Goal: Task Accomplishment & Management: Manage account settings

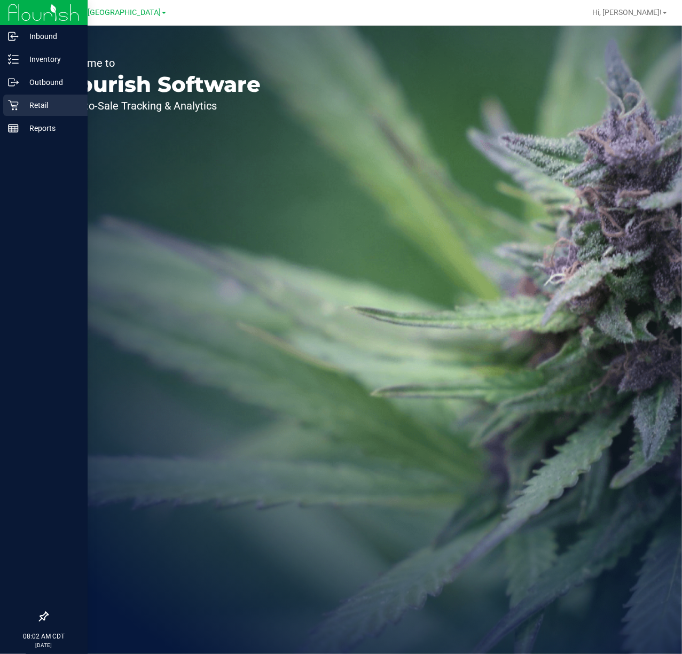
click at [10, 104] on icon at bounding box center [13, 105] width 11 height 11
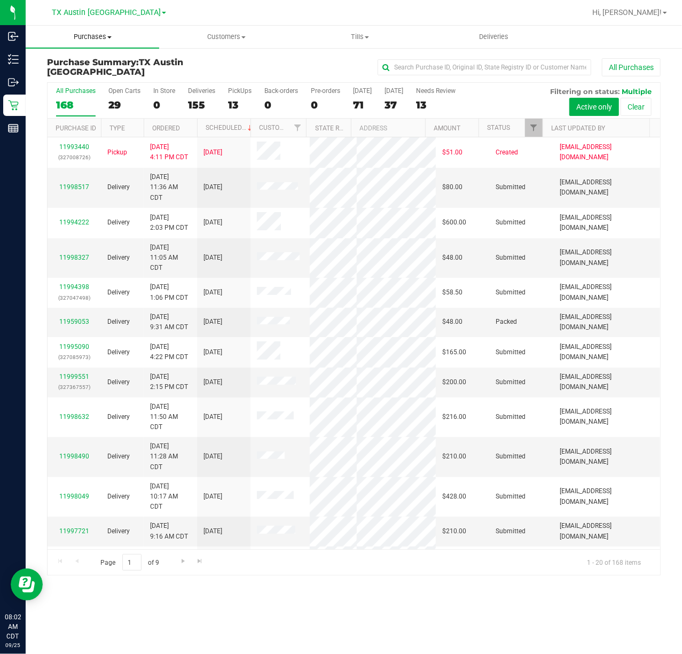
click at [82, 30] on uib-tab-heading "Purchases Summary of purchases Fulfillment All purchases" at bounding box center [93, 37] width 134 height 22
click at [82, 80] on span "Fulfillment" at bounding box center [59, 77] width 66 height 9
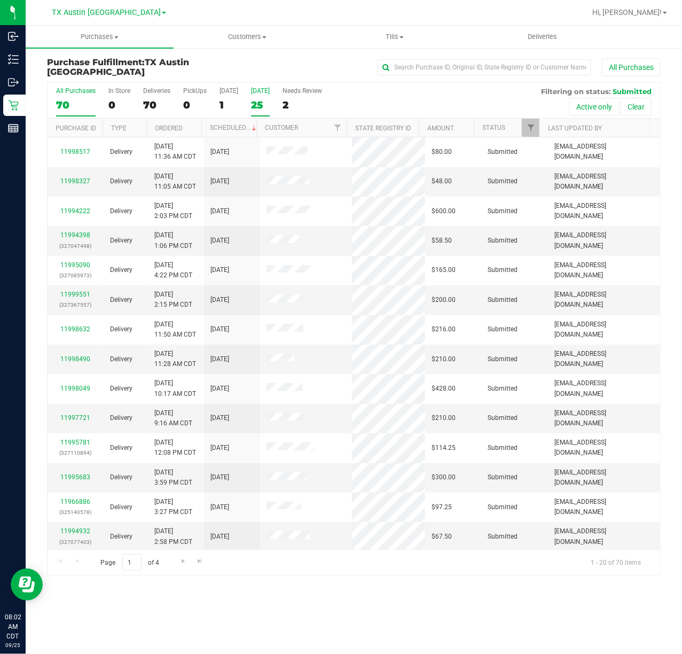
click at [260, 99] on div "25" at bounding box center [260, 105] width 19 height 12
click at [0, 0] on input "Tomorrow 25" at bounding box center [0, 0] width 0 height 0
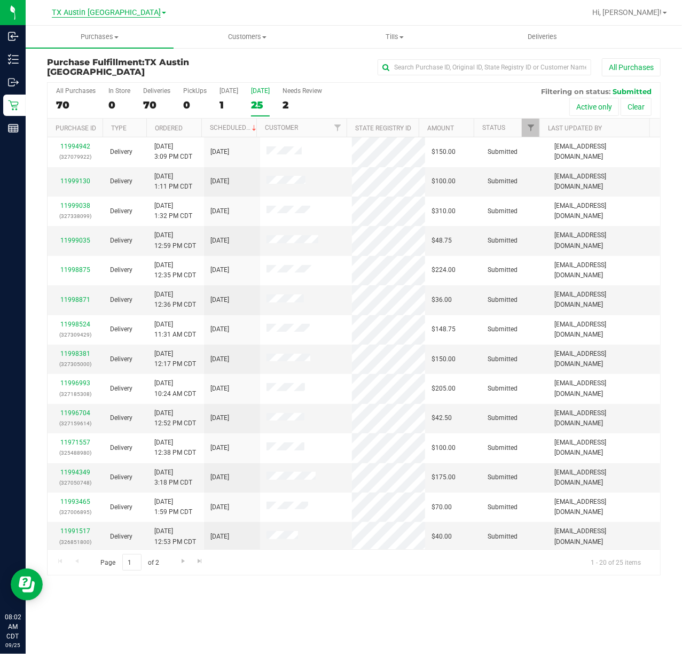
click at [118, 9] on span "TX Austin [GEOGRAPHIC_DATA]" at bounding box center [106, 13] width 109 height 10
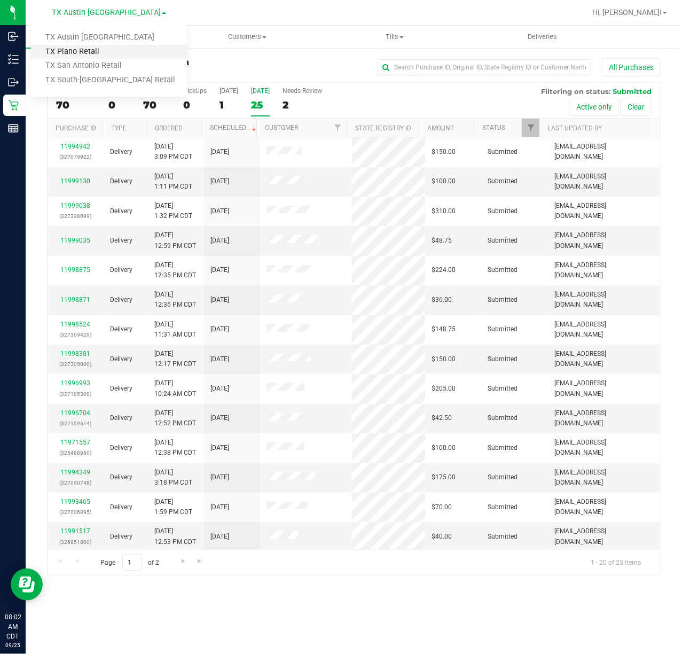
click at [108, 45] on link "TX Plano Retail" at bounding box center [109, 52] width 156 height 14
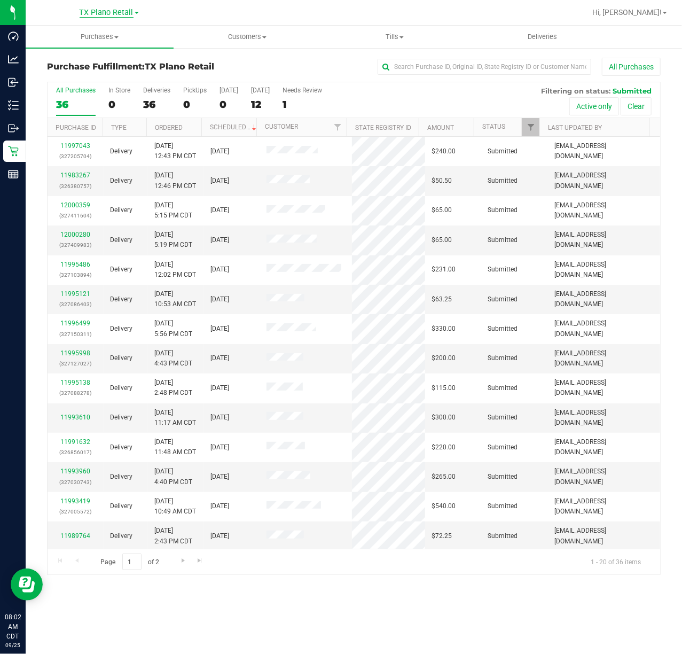
click at [101, 13] on span "TX Plano Retail" at bounding box center [107, 13] width 54 height 10
click at [95, 67] on link "TX San Antonio Retail" at bounding box center [109, 66] width 156 height 14
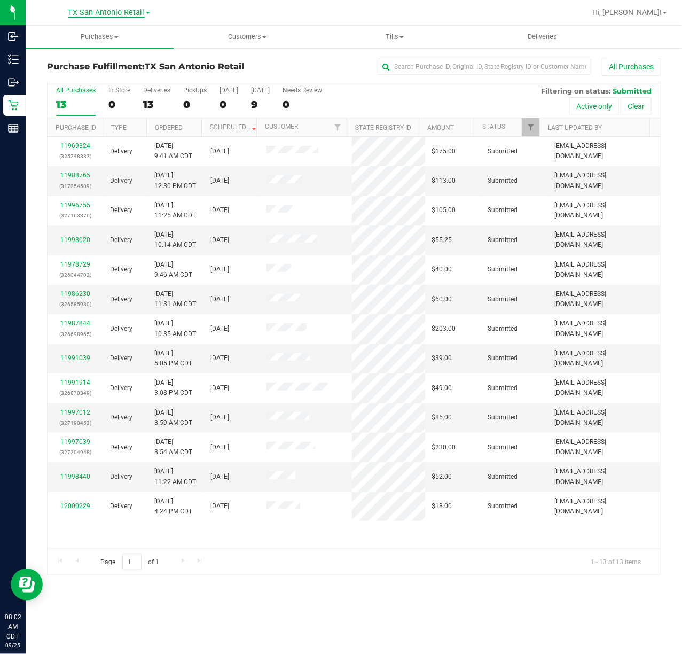
click at [105, 9] on span "TX San Antonio Retail" at bounding box center [106, 13] width 76 height 10
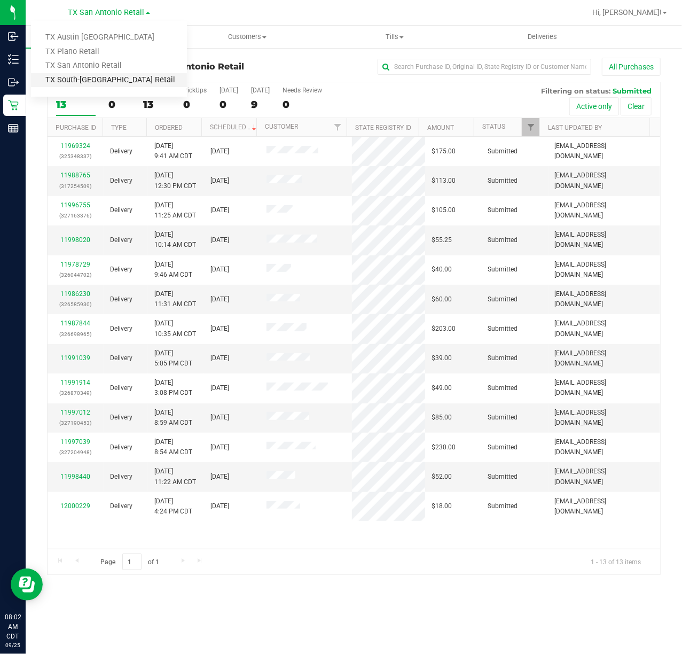
click at [97, 80] on link "TX South-[GEOGRAPHIC_DATA] Retail" at bounding box center [109, 80] width 156 height 14
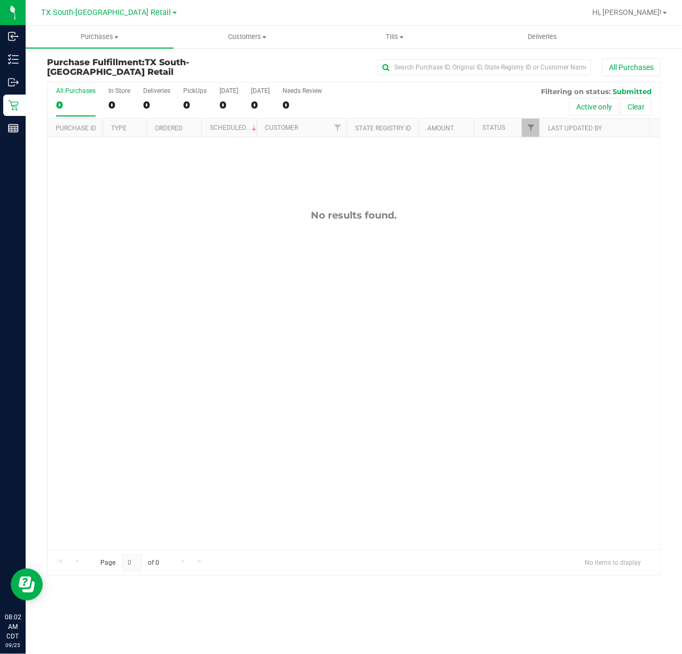
click at [259, 86] on div "All Purchases 0 In Store 0 Deliveries 0 PickUps 0 Today 0 Tomorrow 0 Needs Revi…" at bounding box center [354, 87] width 613 height 9
click at [255, 101] on div "0" at bounding box center [260, 105] width 19 height 12
click at [0, 0] on input "Tomorrow 0" at bounding box center [0, 0] width 0 height 0
click at [220, 100] on div "0" at bounding box center [229, 105] width 19 height 12
click at [0, 0] on input "Today 0" at bounding box center [0, 0] width 0 height 0
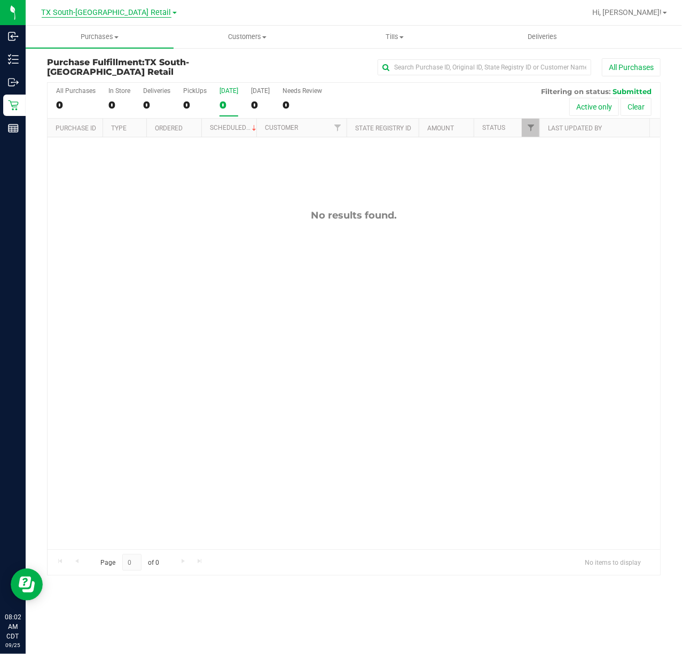
click at [120, 15] on span "TX South-[GEOGRAPHIC_DATA] Retail" at bounding box center [107, 13] width 130 height 10
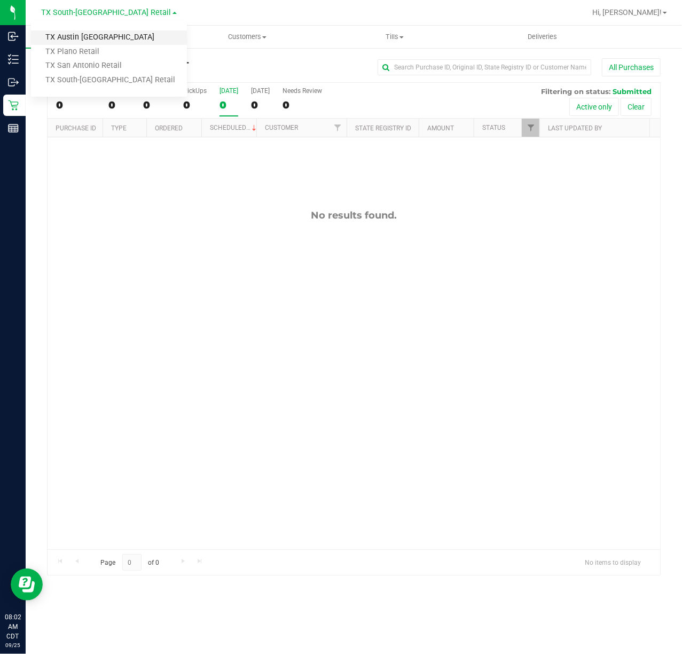
click at [112, 38] on link "TX Austin [GEOGRAPHIC_DATA]" at bounding box center [109, 37] width 156 height 14
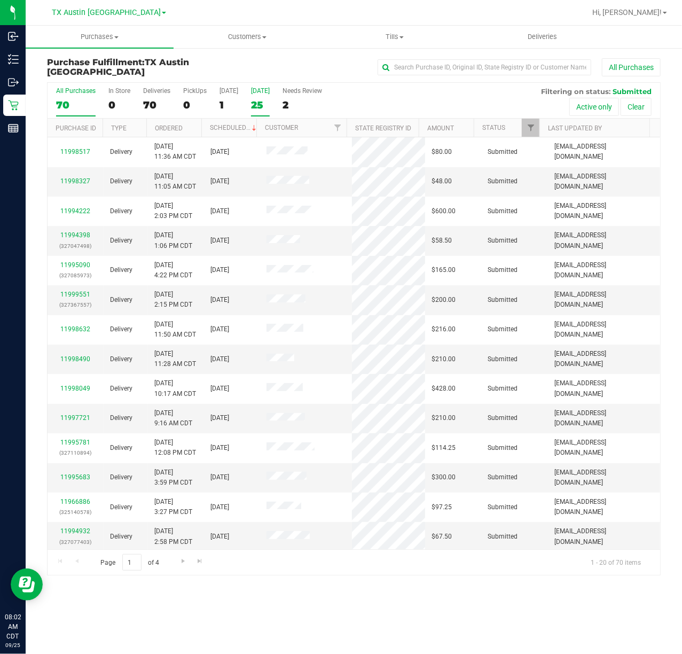
click at [263, 98] on label "Tomorrow 25" at bounding box center [260, 101] width 19 height 29
click at [0, 0] on input "Tomorrow 25" at bounding box center [0, 0] width 0 height 0
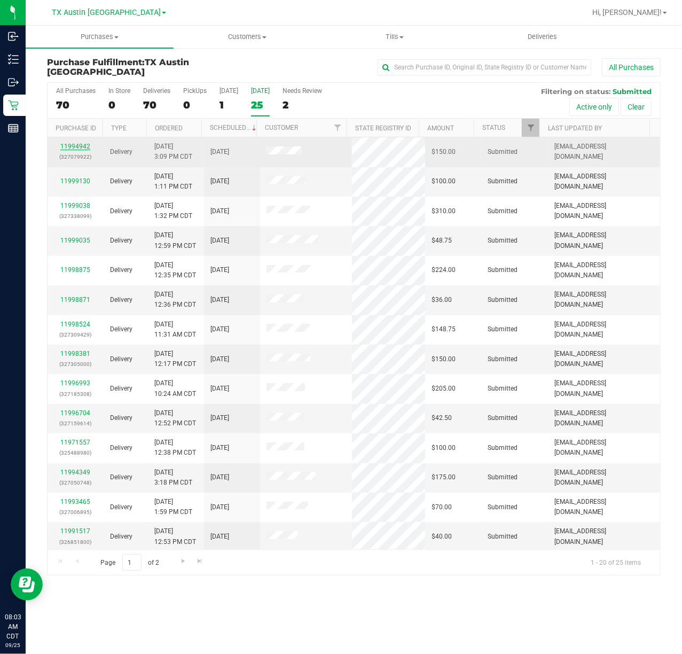
click at [69, 146] on link "11994942" at bounding box center [75, 146] width 30 height 7
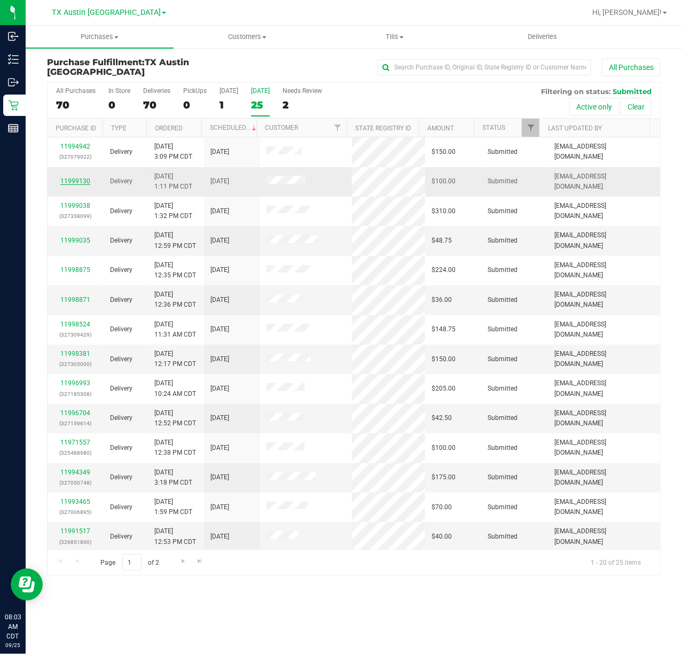
click at [69, 179] on link "11999130" at bounding box center [75, 180] width 30 height 7
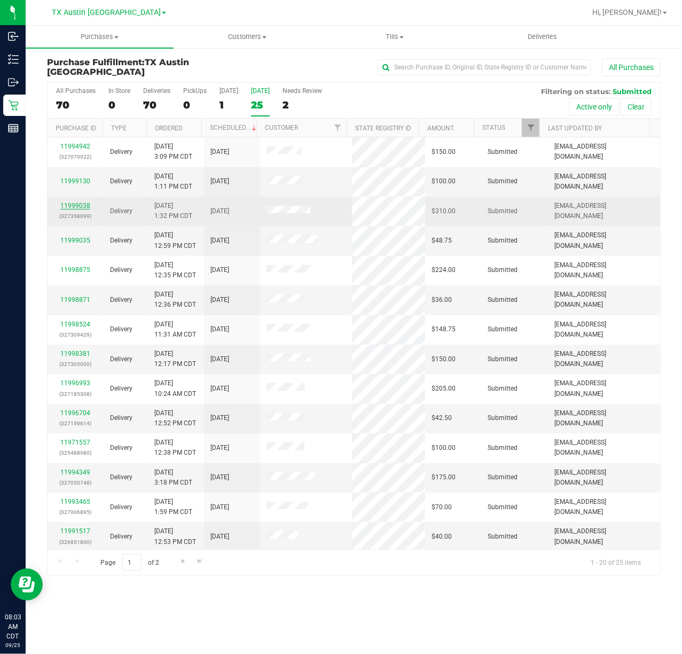
click at [69, 205] on link "11999038" at bounding box center [75, 205] width 30 height 7
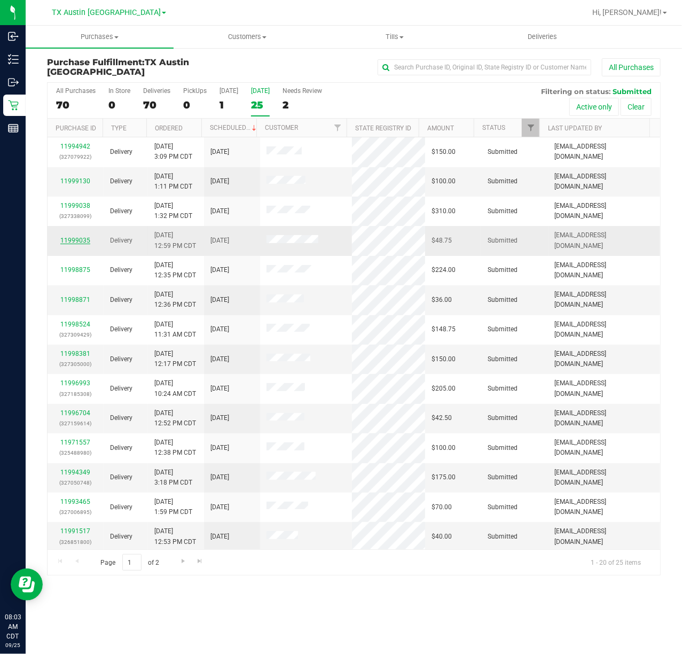
click at [75, 242] on link "11999035" at bounding box center [75, 240] width 30 height 7
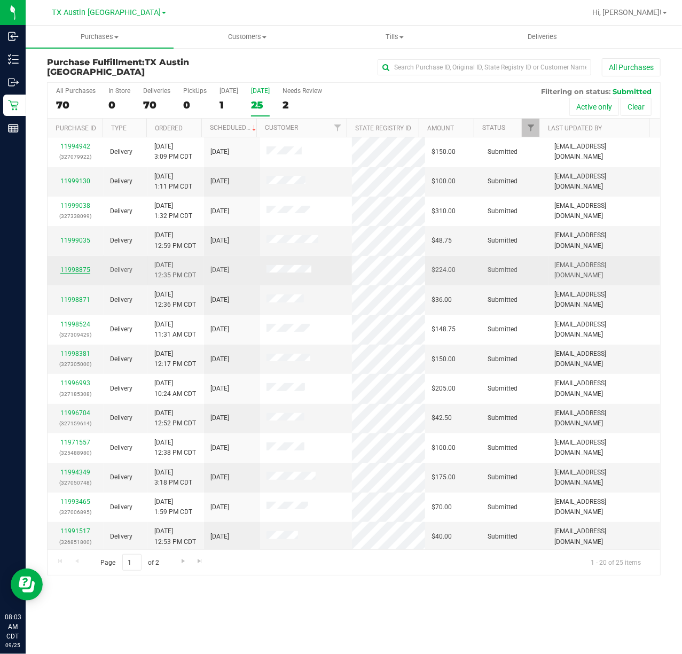
click at [73, 267] on link "11998875" at bounding box center [75, 269] width 30 height 7
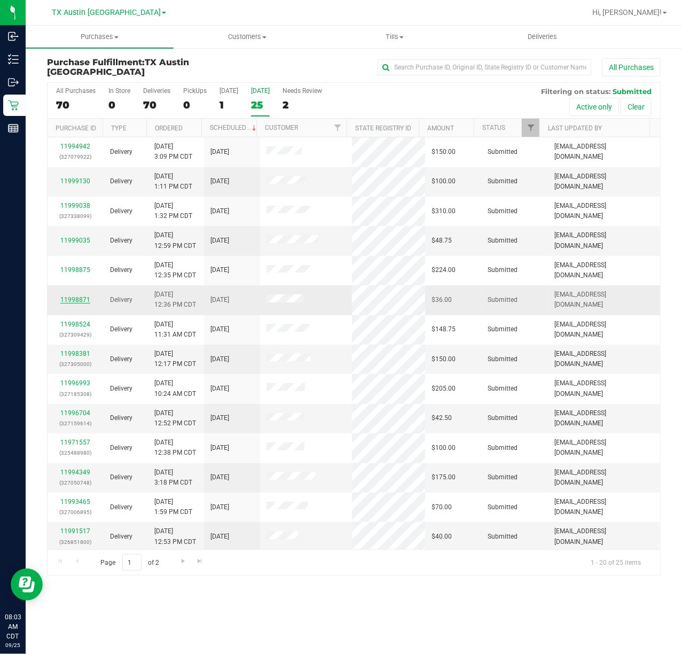
click at [71, 303] on link "11998871" at bounding box center [75, 299] width 30 height 7
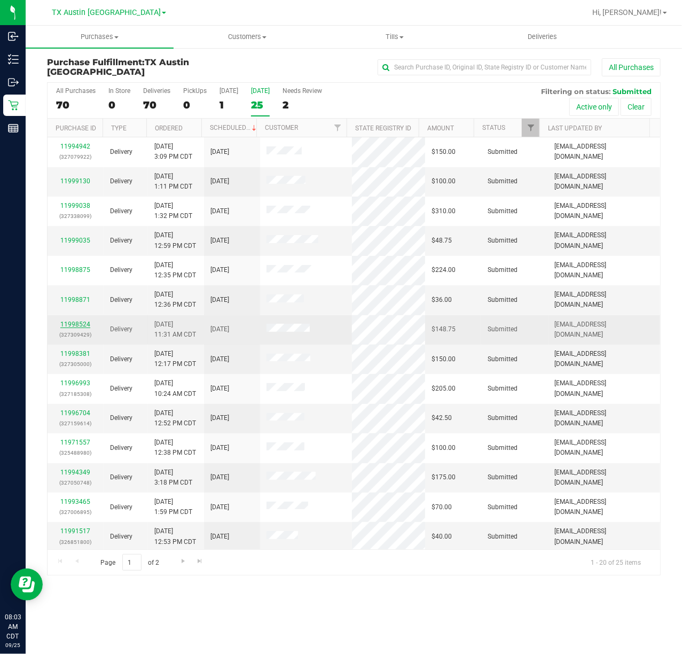
click at [69, 325] on link "11998524" at bounding box center [75, 323] width 30 height 7
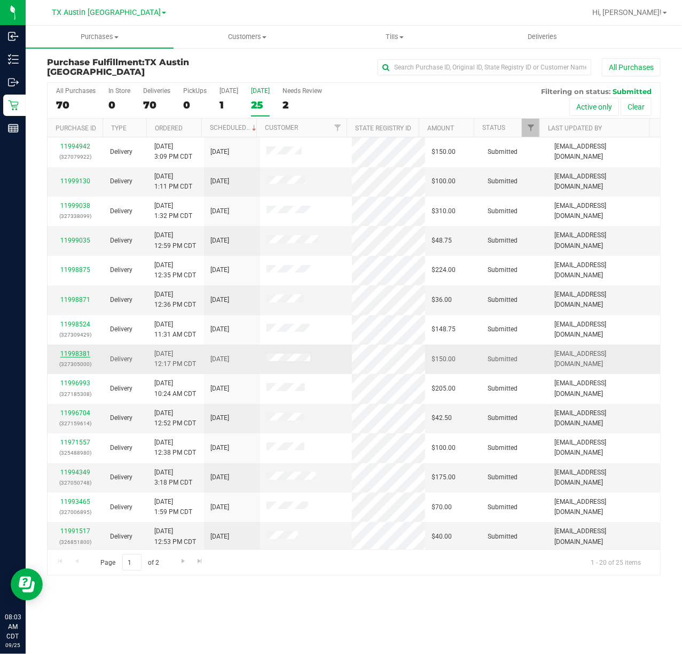
click at [72, 355] on link "11998381" at bounding box center [75, 353] width 30 height 7
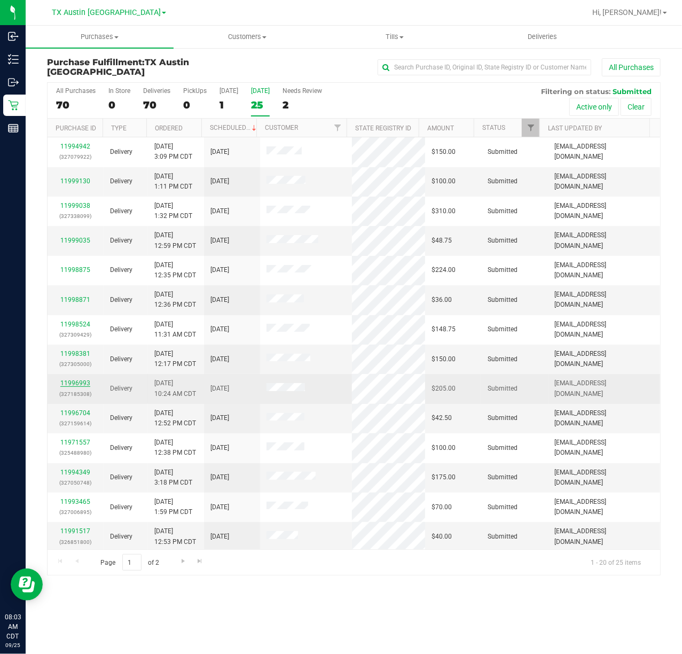
click at [69, 387] on link "11996993" at bounding box center [75, 382] width 30 height 7
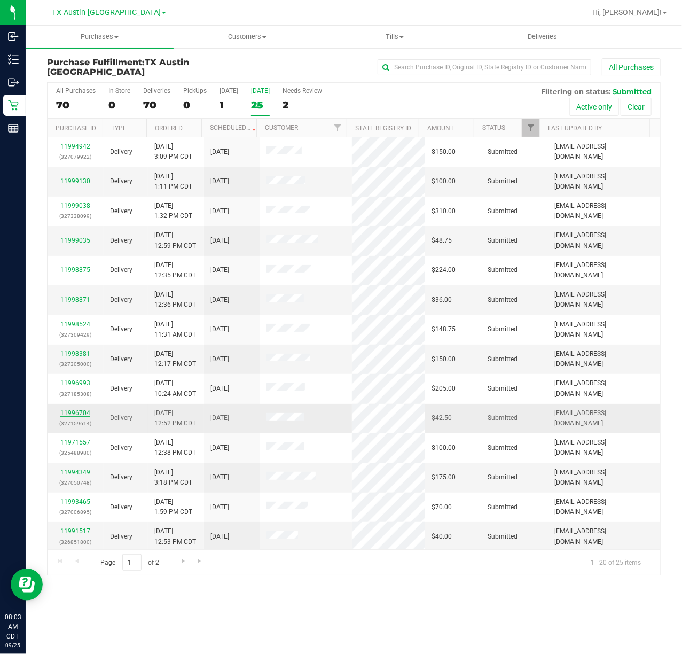
click at [89, 413] on link "11996704" at bounding box center [75, 412] width 30 height 7
click at [75, 476] on link "11994349" at bounding box center [75, 471] width 30 height 7
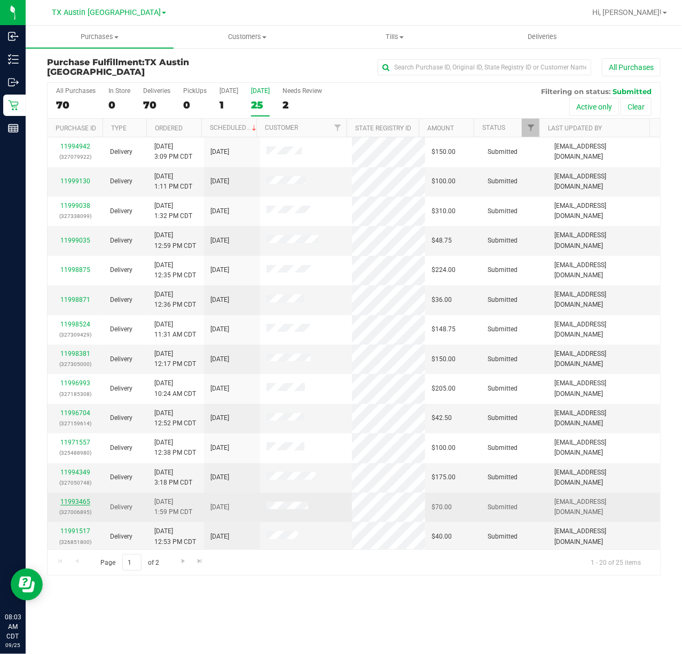
click at [78, 503] on link "11993465" at bounding box center [75, 501] width 30 height 7
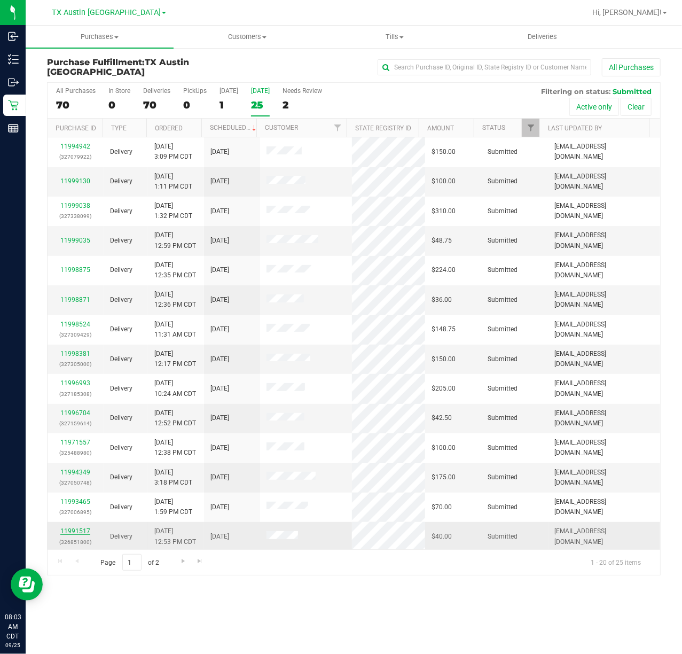
click at [76, 531] on link "11991517" at bounding box center [75, 530] width 30 height 7
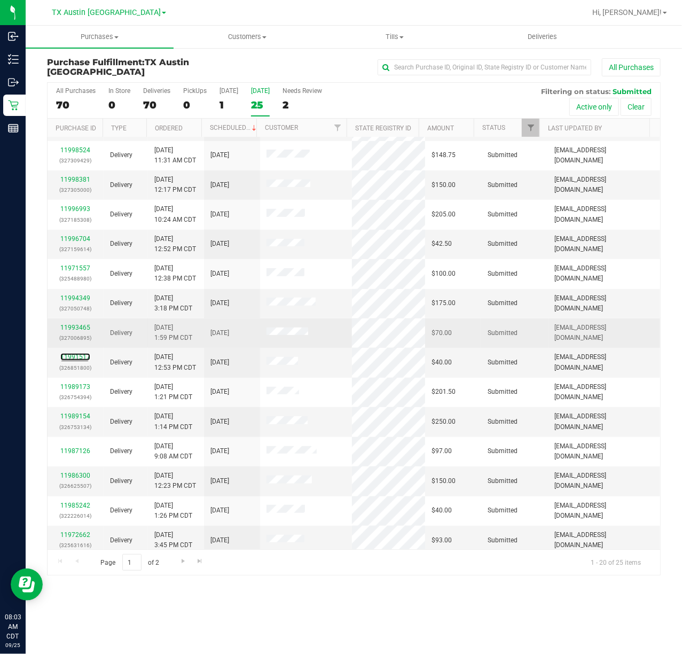
scroll to position [183, 0]
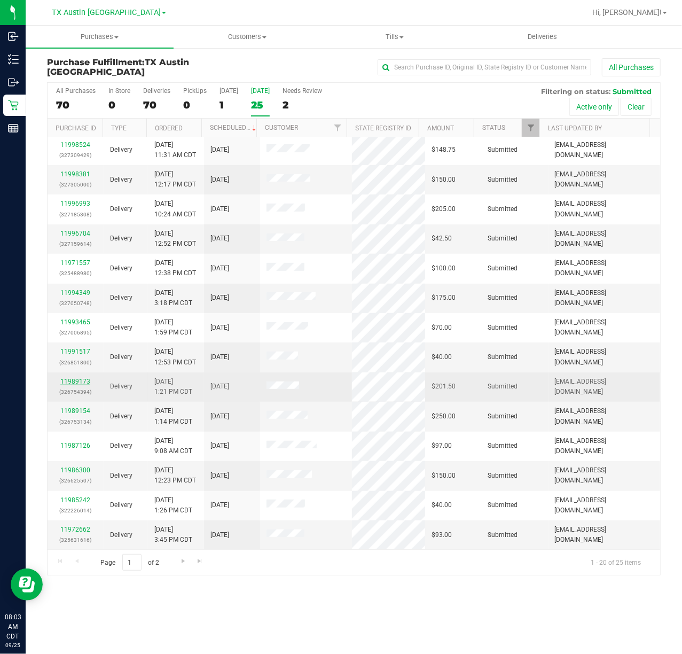
click at [63, 381] on link "11989173" at bounding box center [75, 381] width 30 height 7
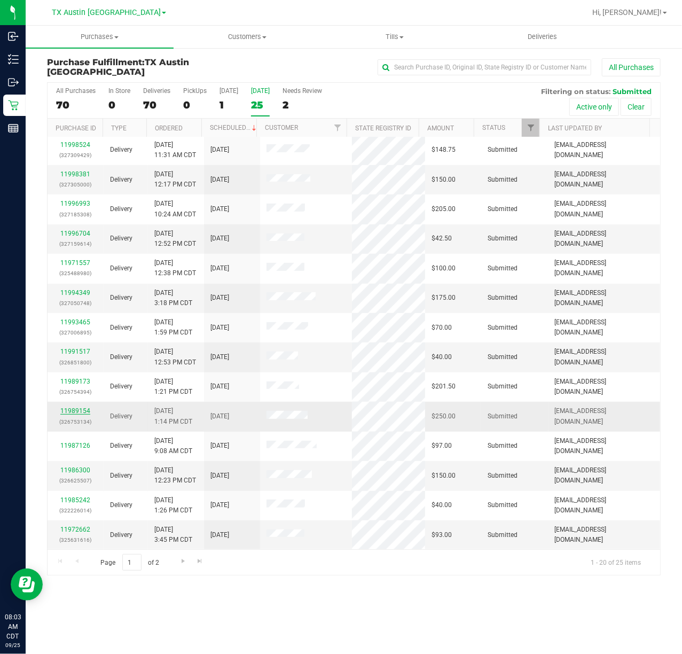
click at [69, 412] on link "11989154" at bounding box center [75, 410] width 30 height 7
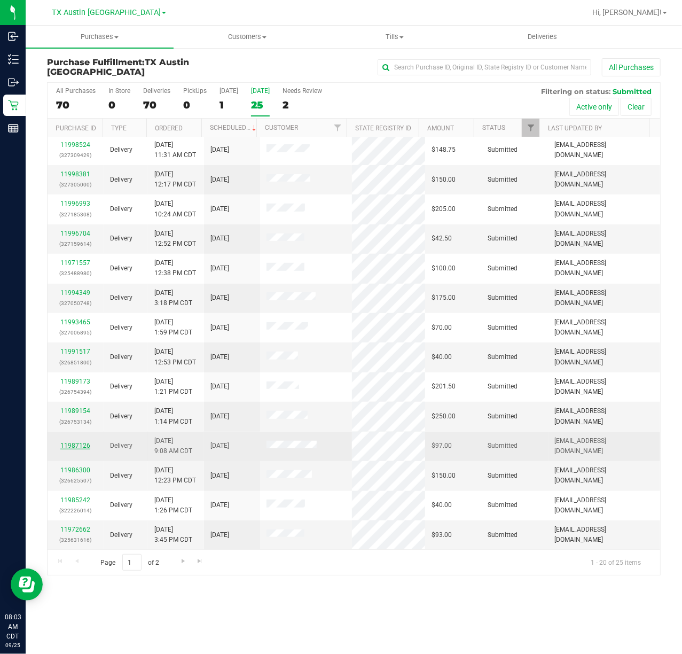
click at [67, 442] on link "11987126" at bounding box center [75, 445] width 30 height 7
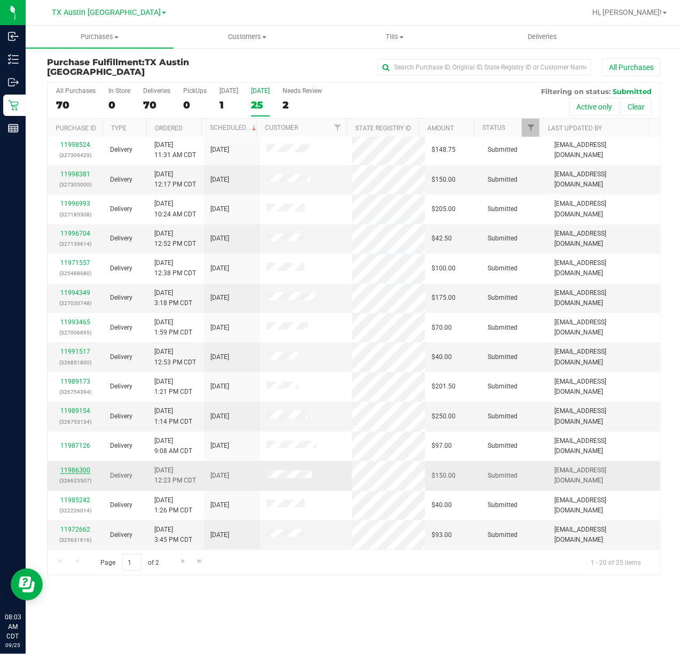
click at [69, 470] on link "11986300" at bounding box center [75, 469] width 30 height 7
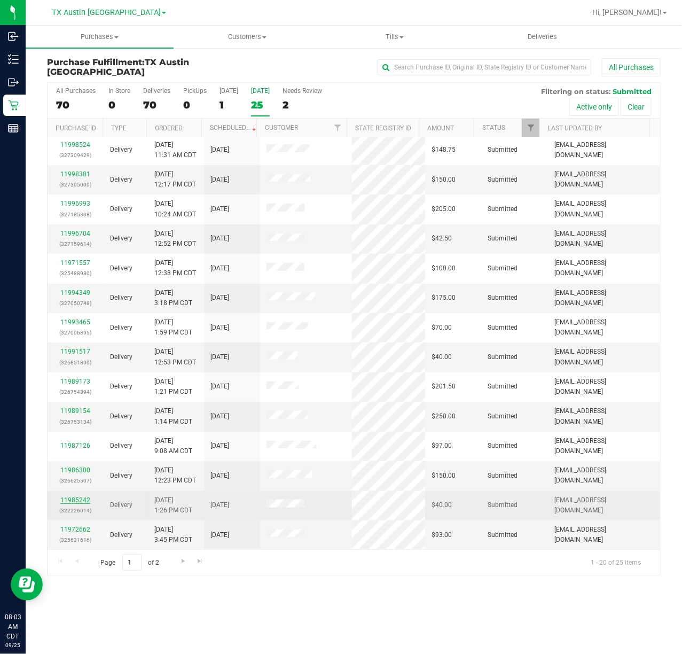
click at [71, 501] on link "11985242" at bounding box center [75, 499] width 30 height 7
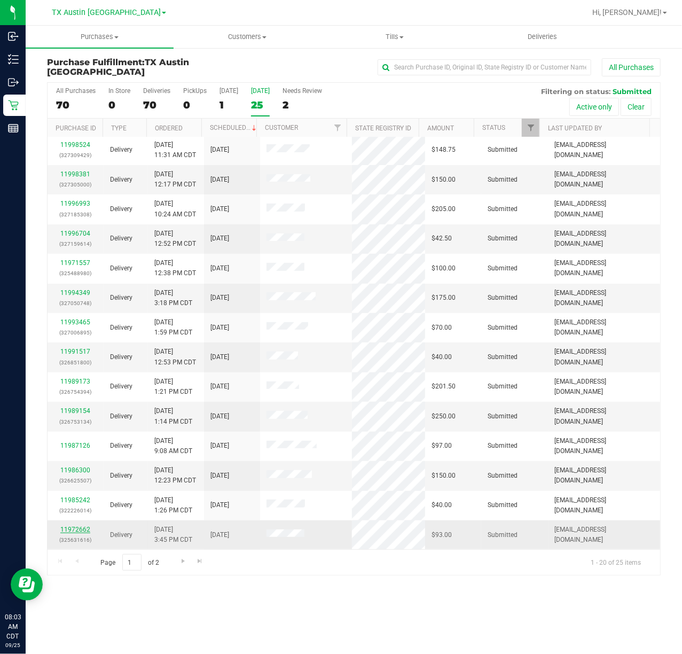
click at [75, 529] on link "11972662" at bounding box center [75, 529] width 30 height 7
click at [181, 558] on span "Go to the next page" at bounding box center [183, 561] width 9 height 9
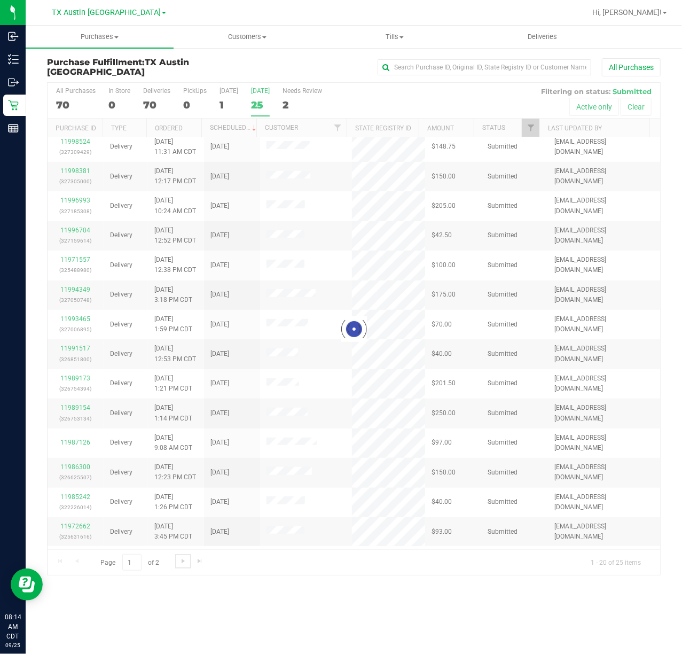
scroll to position [0, 0]
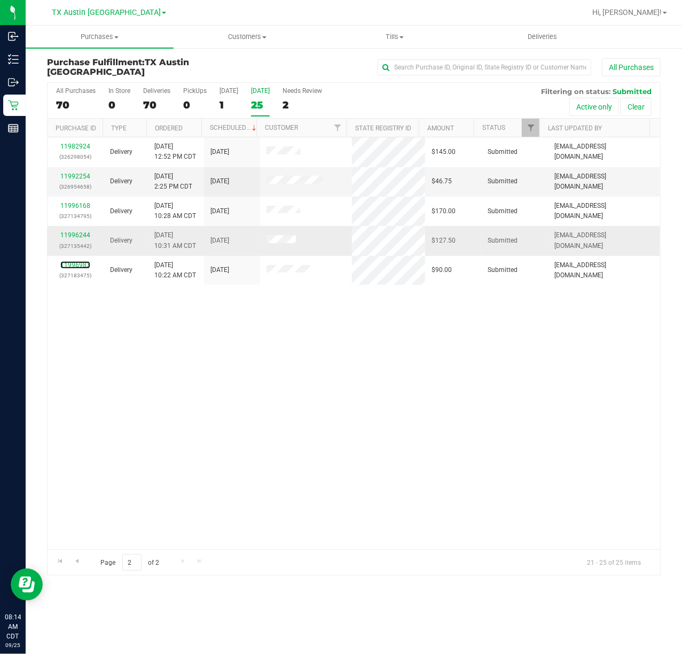
drag, startPoint x: 84, startPoint y: 265, endPoint x: 78, endPoint y: 239, distance: 26.8
click at [84, 265] on link "11996983" at bounding box center [75, 264] width 30 height 7
click at [82, 236] on link "11996244" at bounding box center [75, 234] width 30 height 7
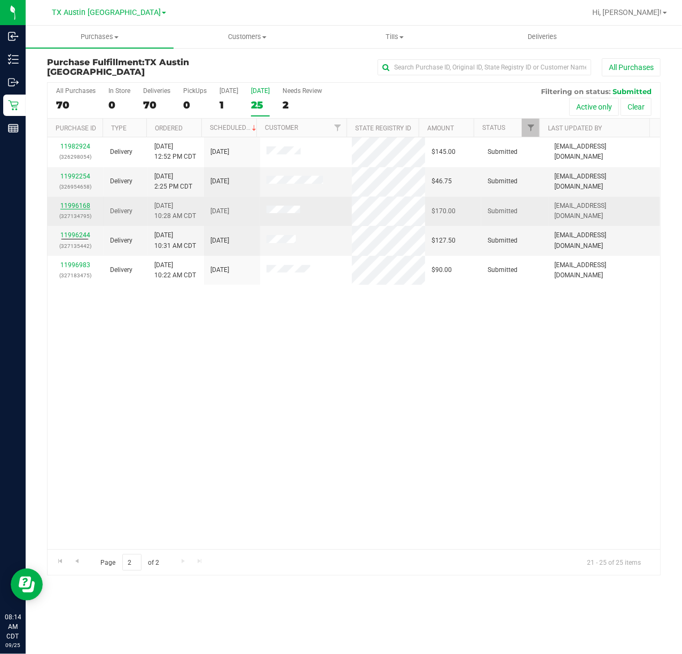
click at [77, 202] on link "11996168" at bounding box center [75, 205] width 30 height 7
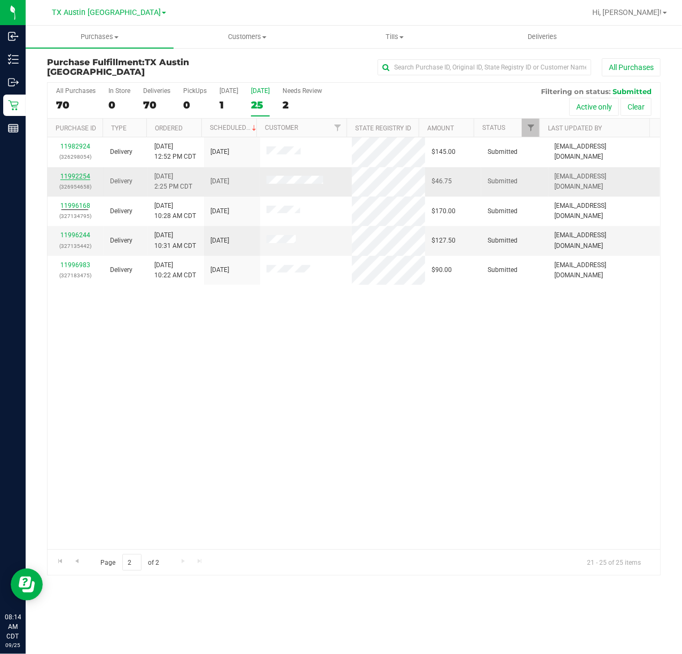
click at [79, 176] on link "11992254" at bounding box center [75, 176] width 30 height 7
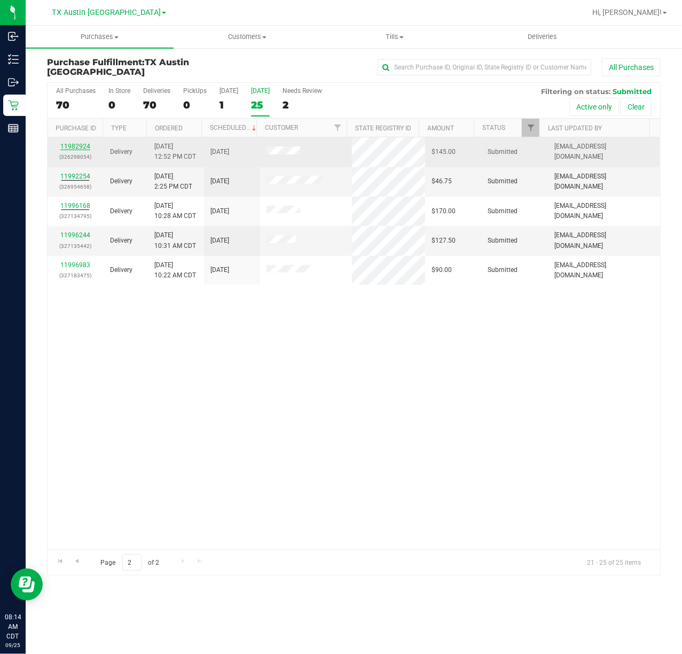
click at [79, 146] on link "11982924" at bounding box center [75, 146] width 30 height 7
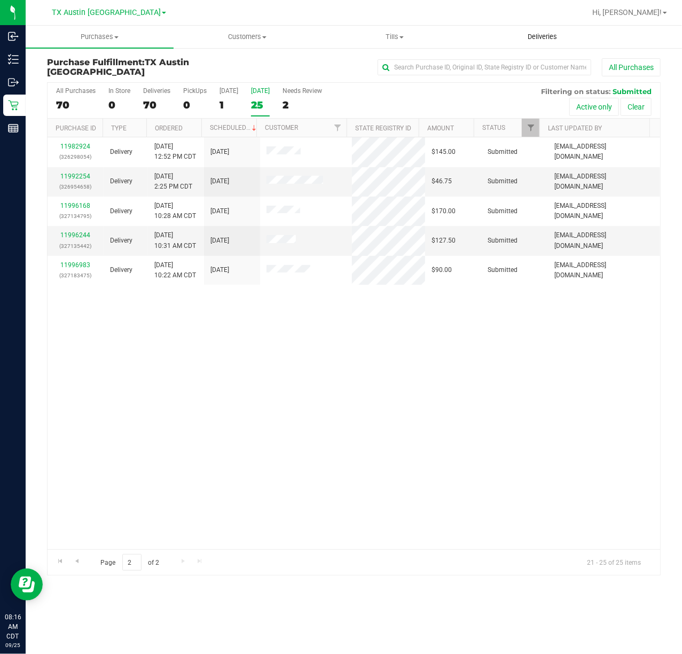
click at [543, 38] on span "Deliveries" at bounding box center [542, 37] width 58 height 10
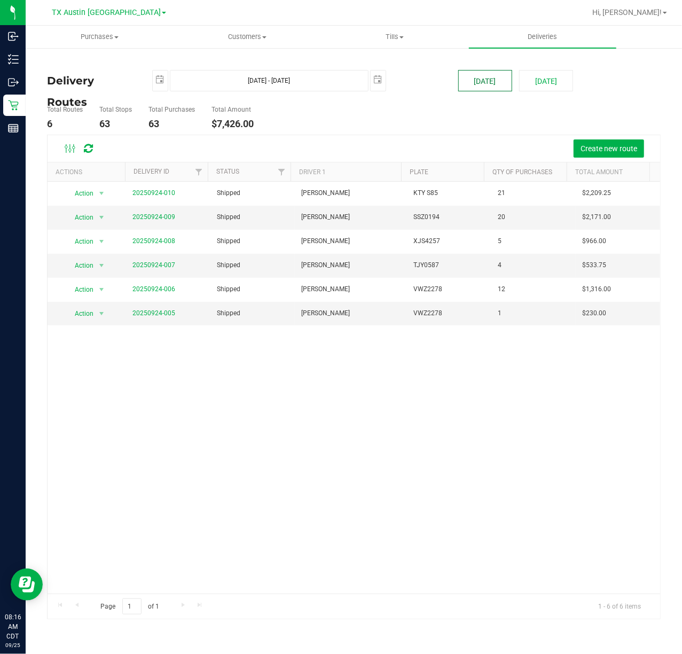
click at [490, 84] on button "Today" at bounding box center [485, 80] width 54 height 21
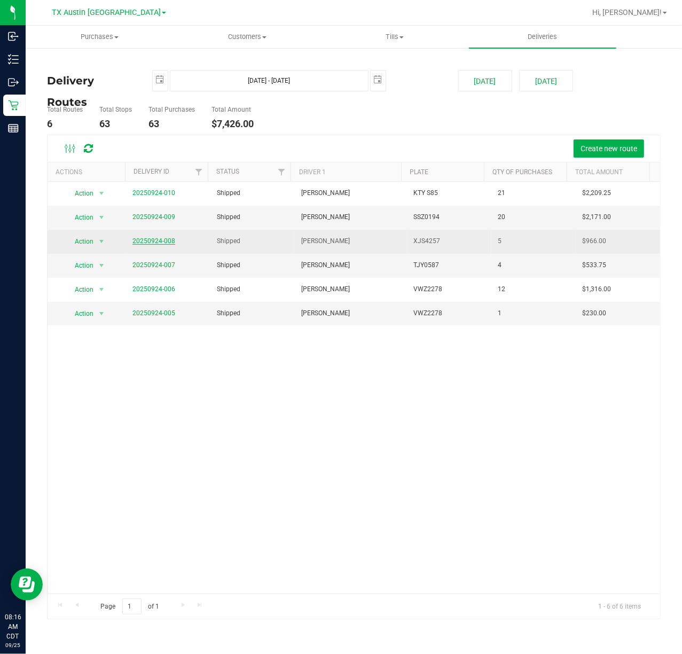
click at [146, 242] on link "20250924-008" at bounding box center [153, 240] width 43 height 7
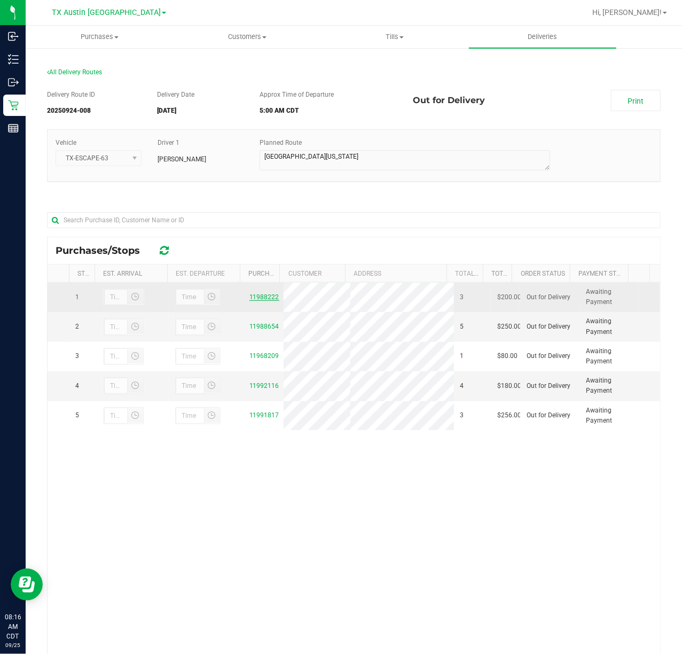
click at [263, 295] on link "11988222" at bounding box center [264, 296] width 30 height 7
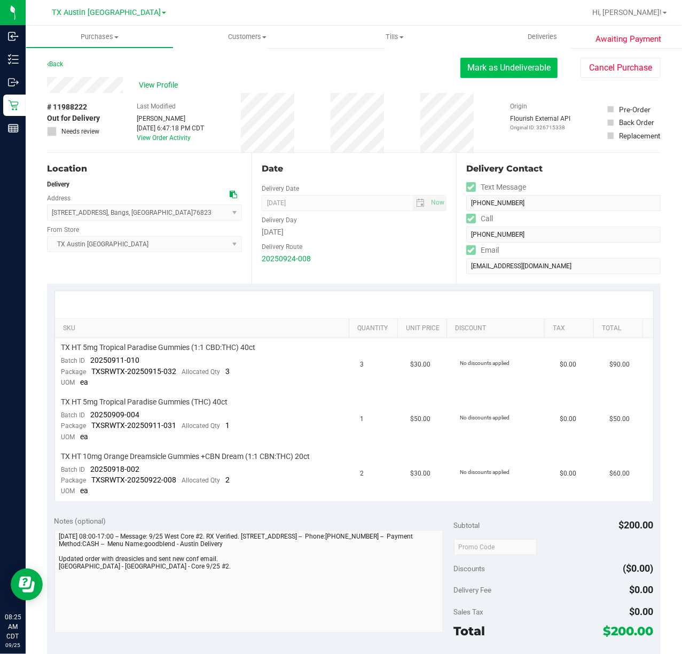
click at [485, 62] on button "Mark as Undeliverable" at bounding box center [508, 68] width 97 height 20
click at [507, 71] on button "Mark as Packed" at bounding box center [518, 68] width 80 height 20
click at [508, 69] on button "Send Back to Created" at bounding box center [510, 68] width 95 height 20
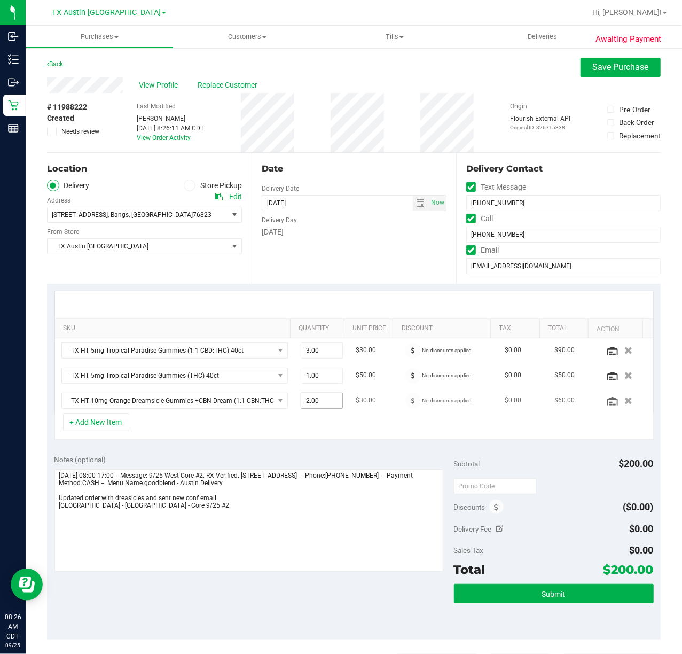
click at [323, 407] on span "2.00 2" at bounding box center [322, 401] width 42 height 16
type input "1"
type input "2.00"
click at [335, 447] on div "SKU Quantity Unit Price Discount Tax Total Action TX HT 5mg Tropical Paradise G…" at bounding box center [354, 365] width 614 height 163
click at [477, 594] on button "Submit" at bounding box center [554, 593] width 200 height 19
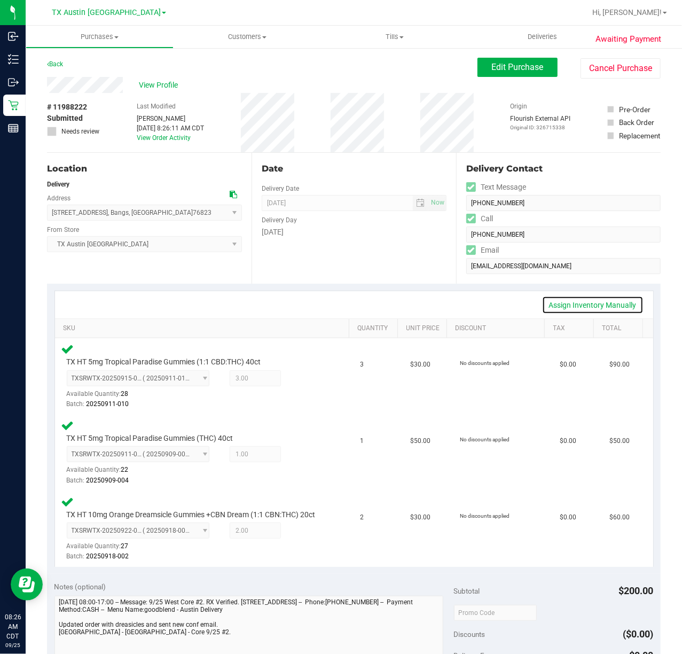
click at [590, 306] on link "Assign Inventory Manually" at bounding box center [592, 305] width 101 height 18
click at [287, 537] on div at bounding box center [291, 531] width 21 height 13
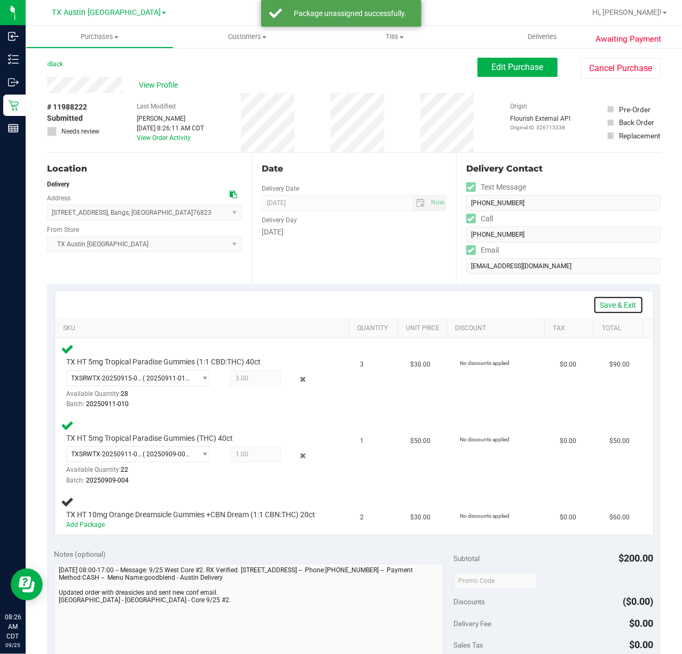
click at [620, 301] on link "Save & Exit" at bounding box center [618, 305] width 50 height 18
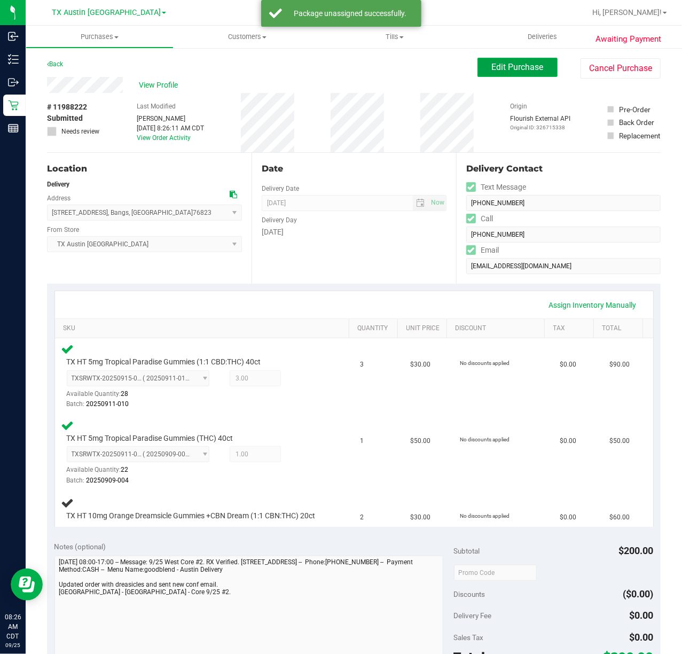
click at [492, 67] on span "Edit Purchase" at bounding box center [518, 67] width 52 height 10
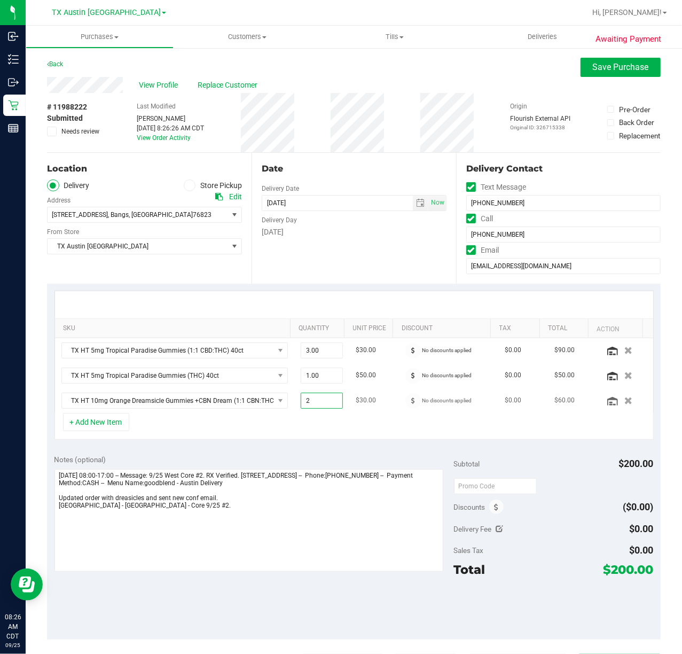
click at [306, 409] on span "2.00 2" at bounding box center [322, 401] width 42 height 16
type input "1"
type input "1.00"
click at [623, 67] on span "Save Purchase" at bounding box center [621, 67] width 56 height 10
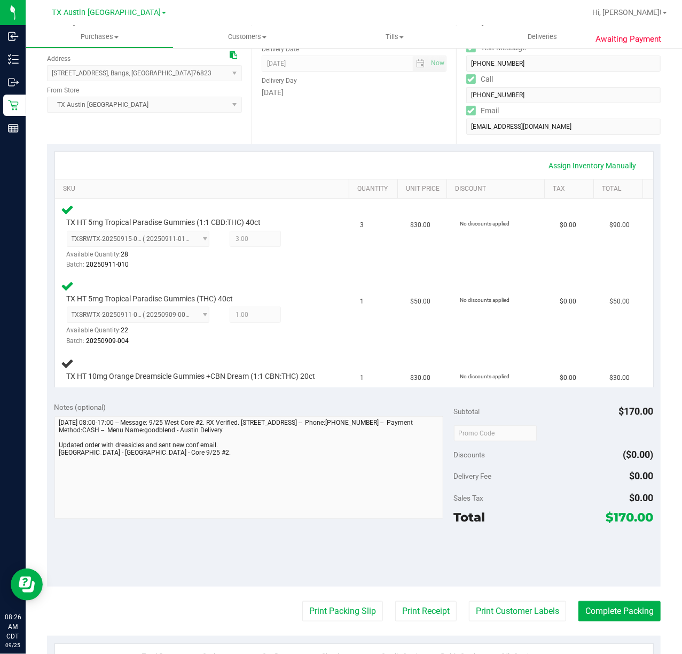
scroll to position [142, 0]
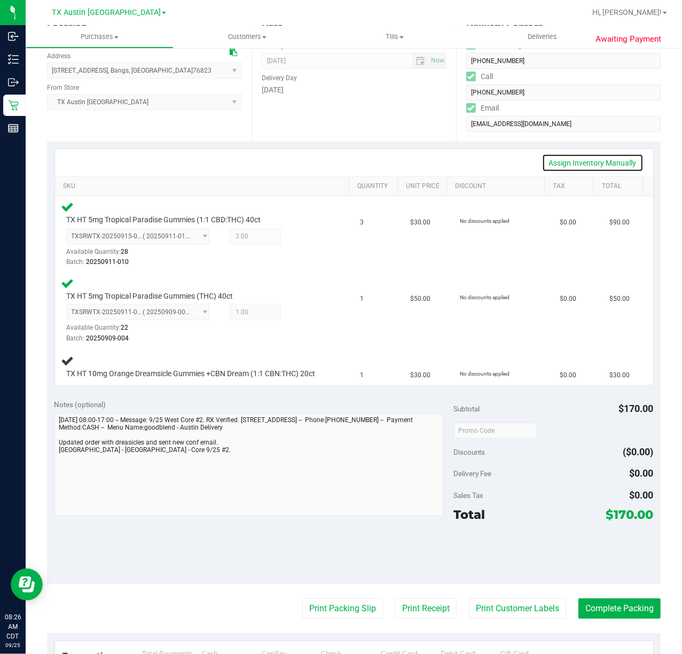
click at [574, 159] on link "Assign Inventory Manually" at bounding box center [592, 163] width 101 height 18
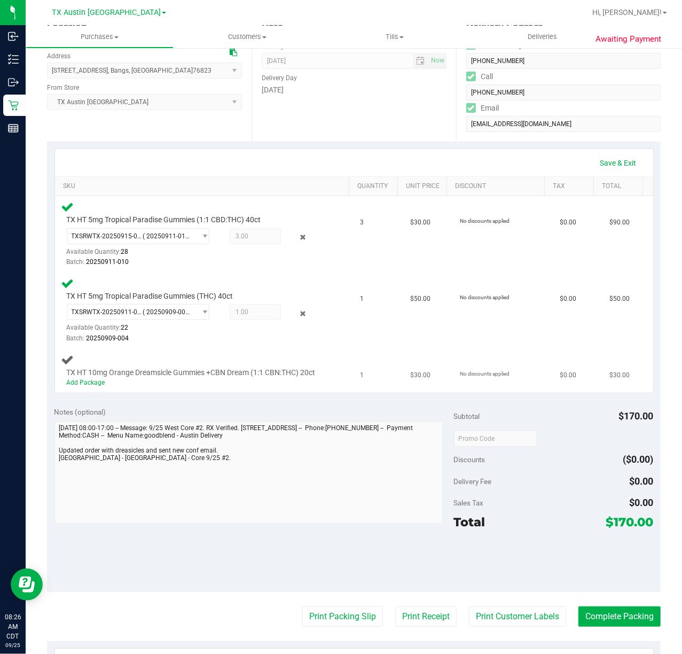
click at [105, 388] on div "Add Package" at bounding box center [195, 383] width 257 height 10
click at [99, 386] on link "Add Package" at bounding box center [86, 382] width 38 height 7
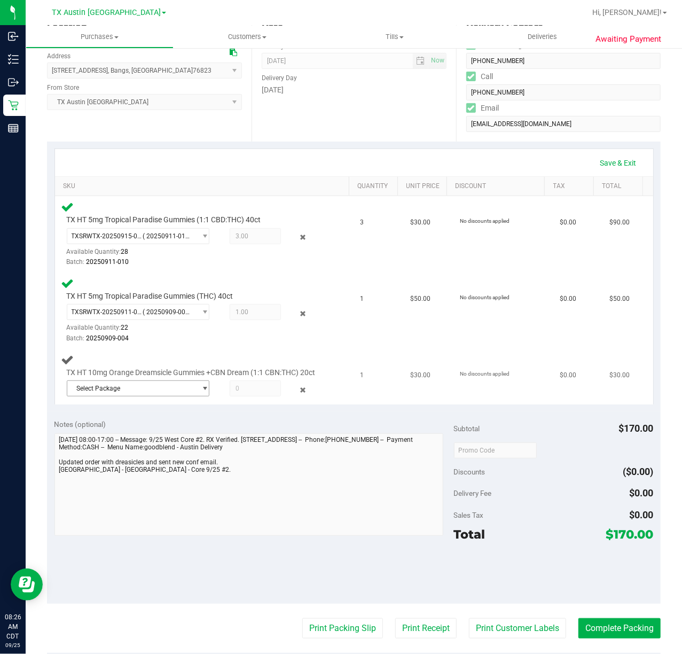
drag, startPoint x: 99, startPoint y: 392, endPoint x: 145, endPoint y: 405, distance: 47.8
click at [145, 396] on span "Select Package" at bounding box center [131, 388] width 128 height 15
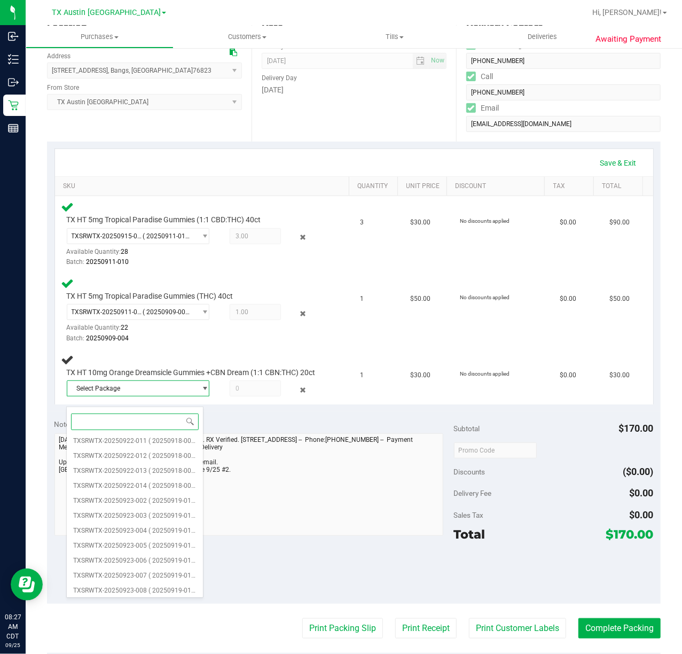
scroll to position [0, 0]
click at [131, 443] on span "TXSRWTX-20250922-008" at bounding box center [110, 442] width 74 height 7
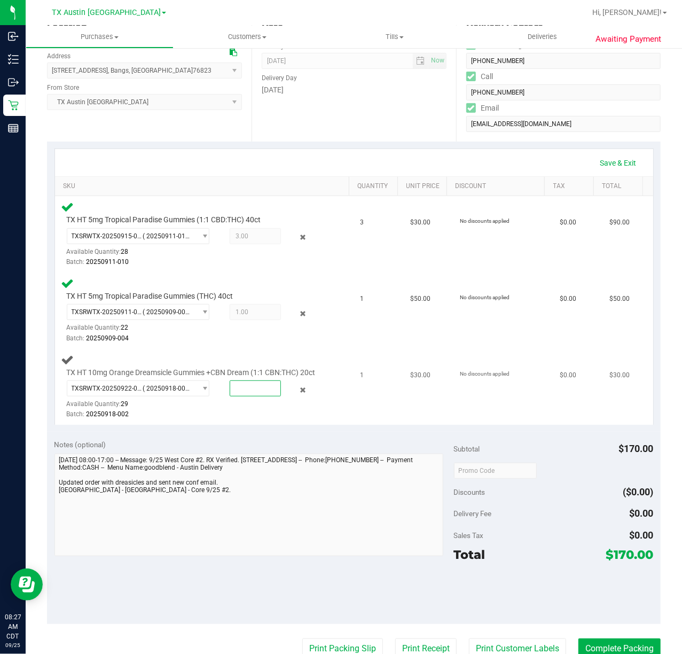
click at [245, 396] on span at bounding box center [255, 388] width 51 height 16
type input "1"
type input "1.0000"
click at [239, 448] on div "Notes (optional) Subtotal $170.00 Discounts ($0.00) Delivery Fee $0.00 Sales Ta…" at bounding box center [354, 528] width 614 height 192
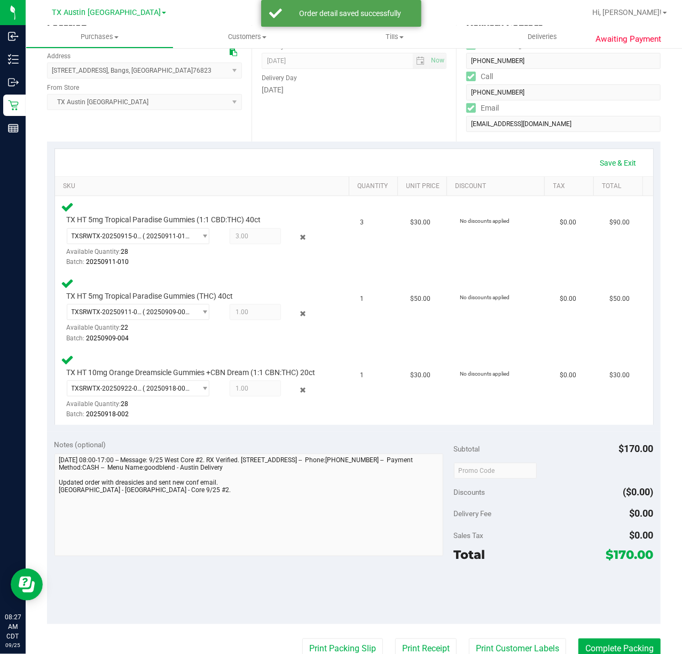
scroll to position [214, 0]
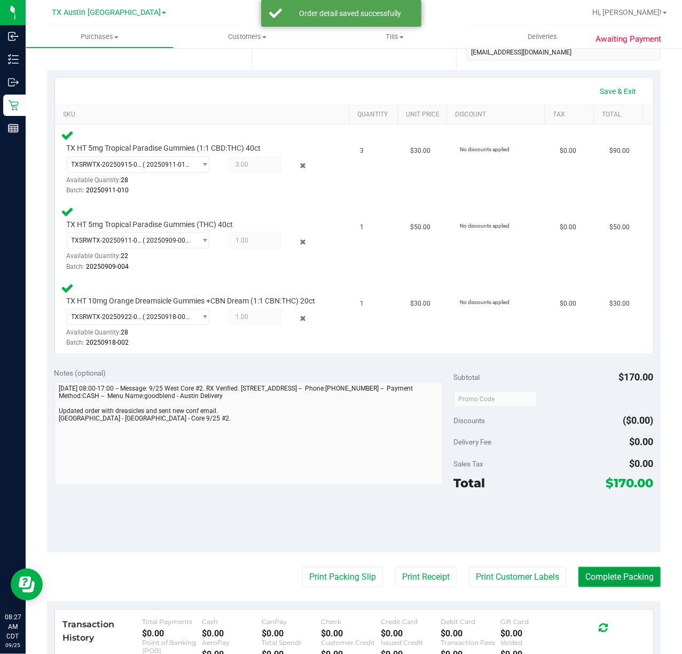
click at [578, 582] on button "Complete Packing" at bounding box center [619, 577] width 82 height 20
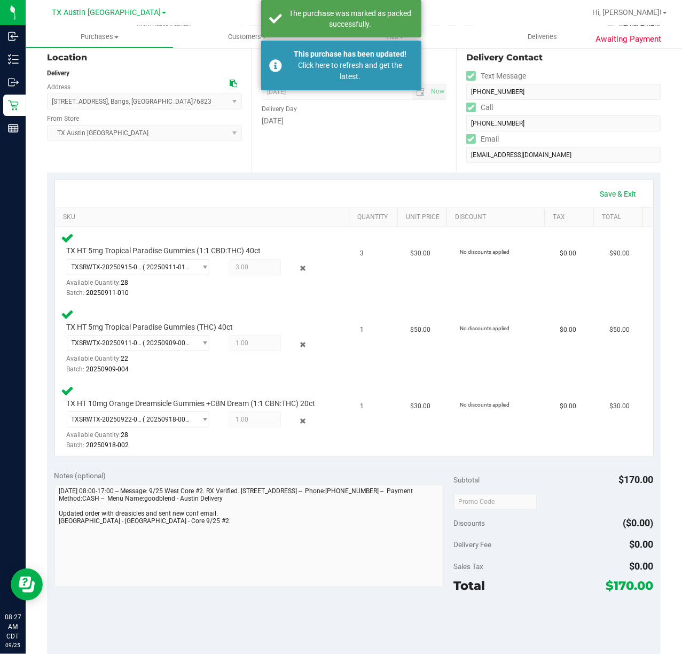
scroll to position [0, 0]
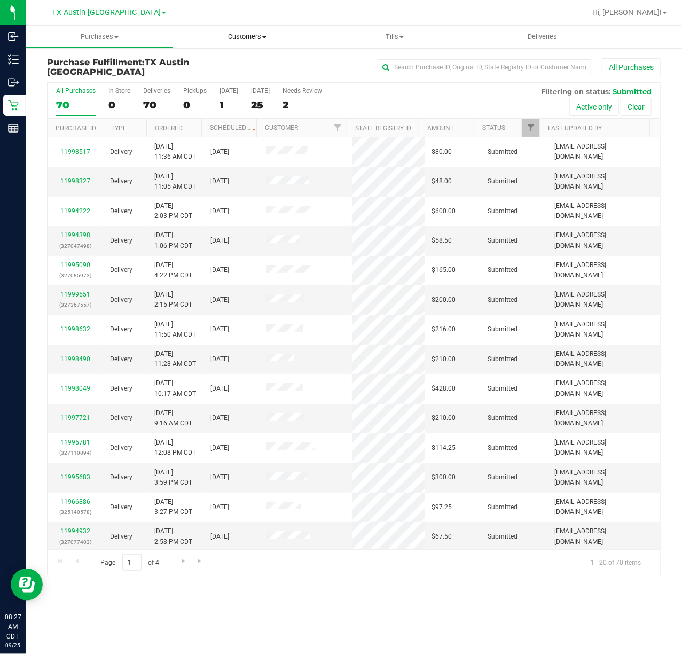
click at [248, 43] on uib-tab-heading "Customers All customers Add a new customer All physicians" at bounding box center [247, 36] width 147 height 21
click at [244, 60] on span "All customers" at bounding box center [212, 64] width 77 height 9
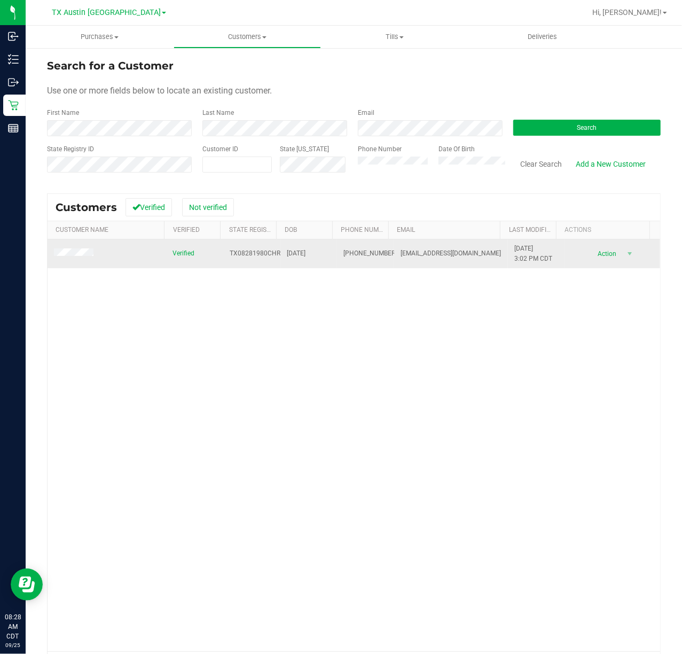
click at [79, 259] on span at bounding box center [75, 253] width 43 height 11
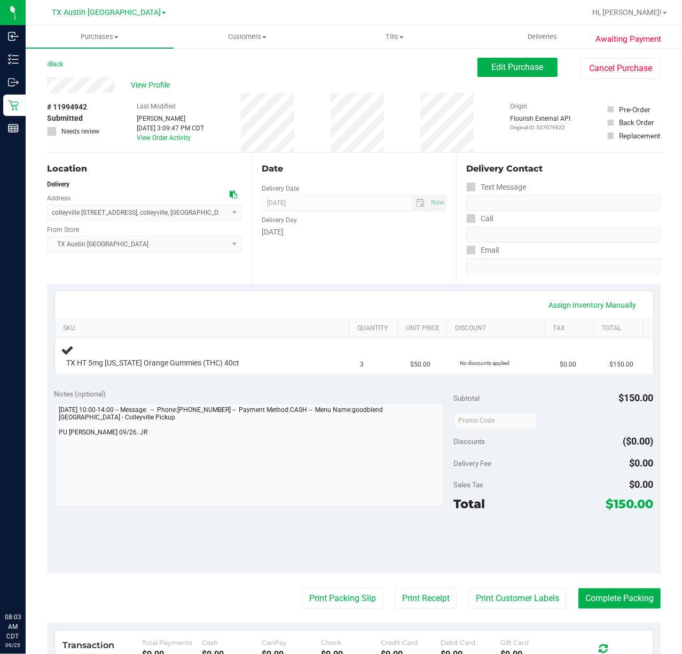
click at [435, 289] on div "Assign Inventory Manually SKU Quantity Unit Price Discount Tax Total TX HT 5mg …" at bounding box center [354, 333] width 614 height 98
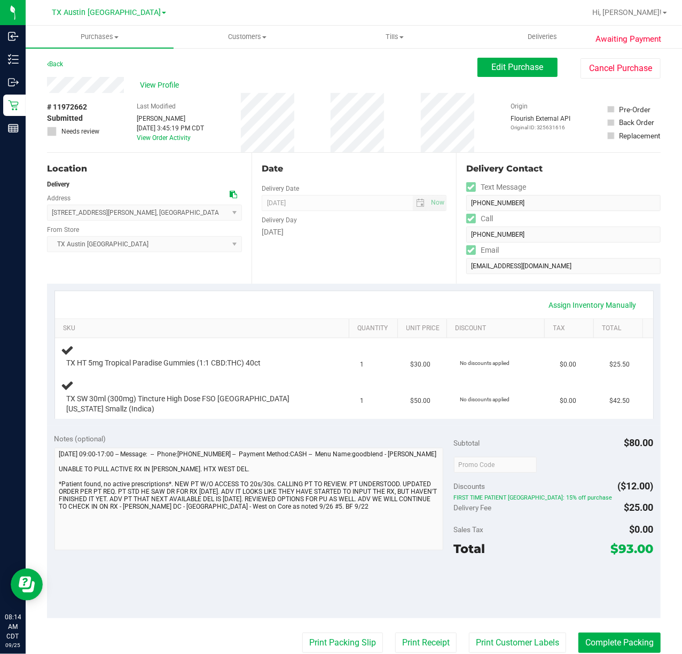
click at [291, 275] on div "Date Delivery Date [DATE] Now [DATE] 07:00 AM Now Delivery Day [DATE]" at bounding box center [354, 218] width 205 height 131
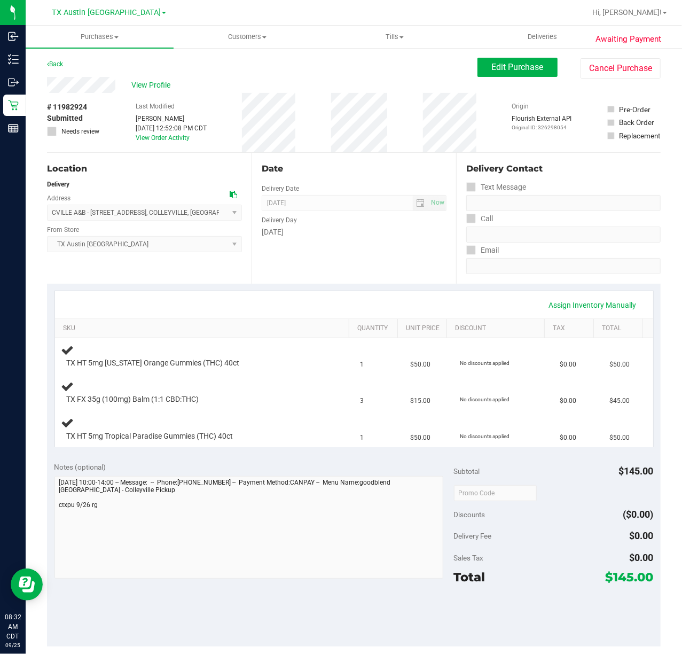
click at [383, 276] on div "Date Delivery Date [DATE] Now [DATE] 07:00 AM Now Delivery Day [DATE]" at bounding box center [354, 218] width 205 height 131
click at [252, 280] on div "Date Delivery Date [DATE] Now [DATE] 07:00 AM Now Delivery Day [DATE]" at bounding box center [354, 218] width 205 height 131
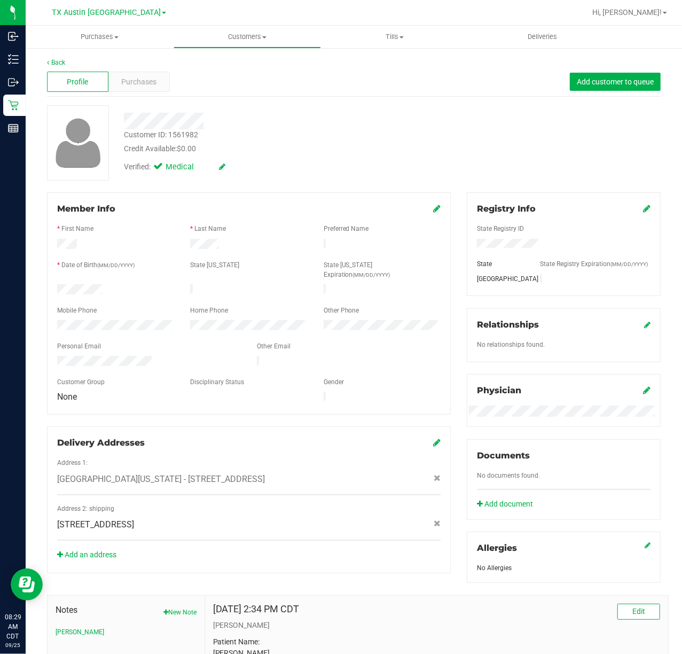
click at [150, 71] on div "Profile Purchases Add customer to queue" at bounding box center [354, 81] width 614 height 29
click at [147, 73] on div "Purchases" at bounding box center [138, 82] width 61 height 20
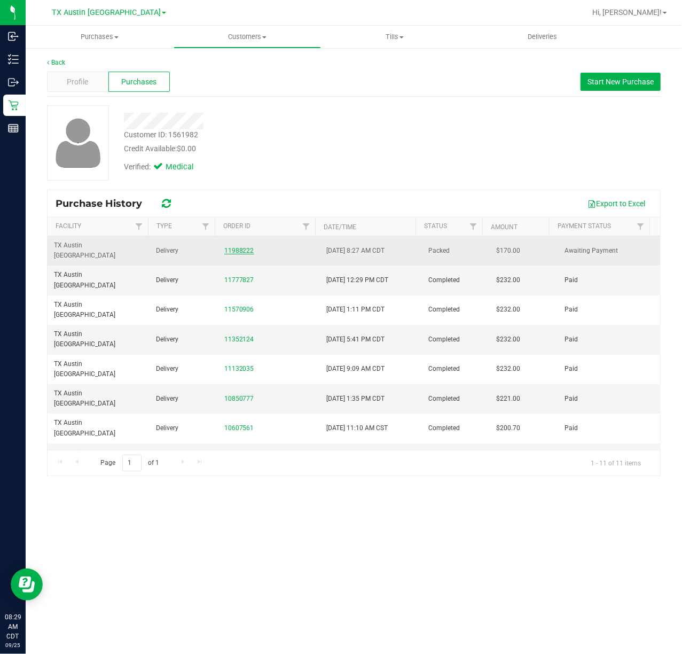
click at [225, 247] on link "11988222" at bounding box center [239, 250] width 30 height 7
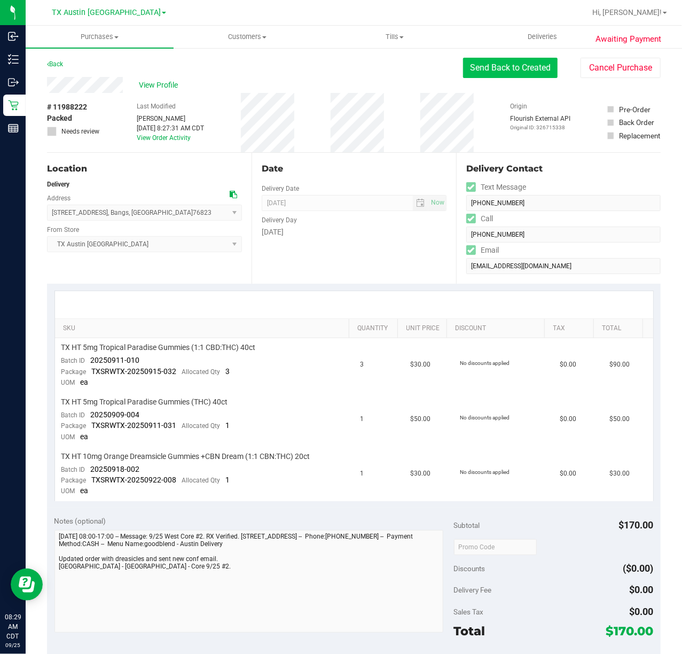
click at [518, 77] on button "Send Back to Created" at bounding box center [510, 68] width 95 height 20
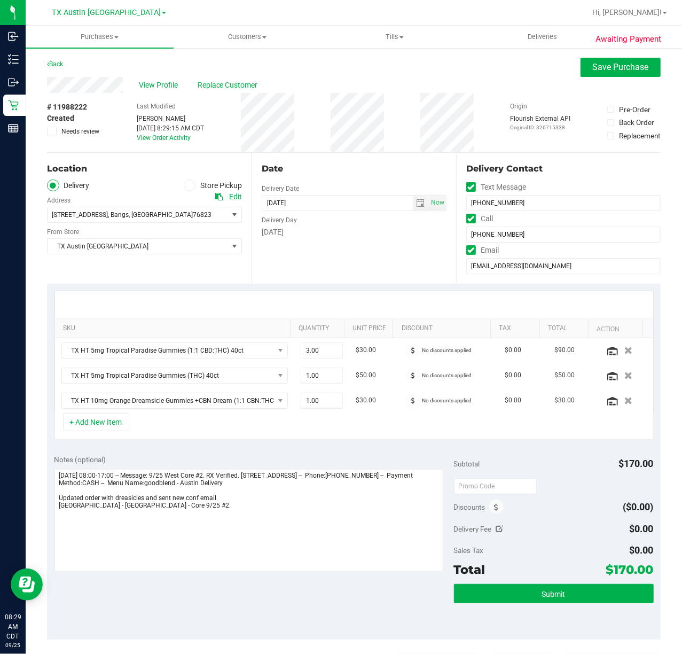
click at [483, 515] on div "Discounts" at bounding box center [479, 506] width 50 height 19
click at [494, 512] on span at bounding box center [496, 506] width 14 height 14
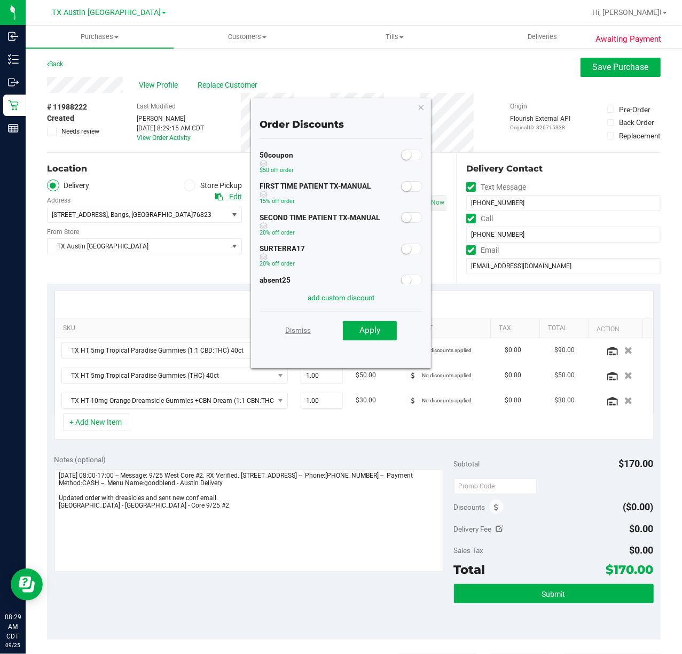
click at [302, 336] on link "Dismiss" at bounding box center [298, 329] width 26 height 19
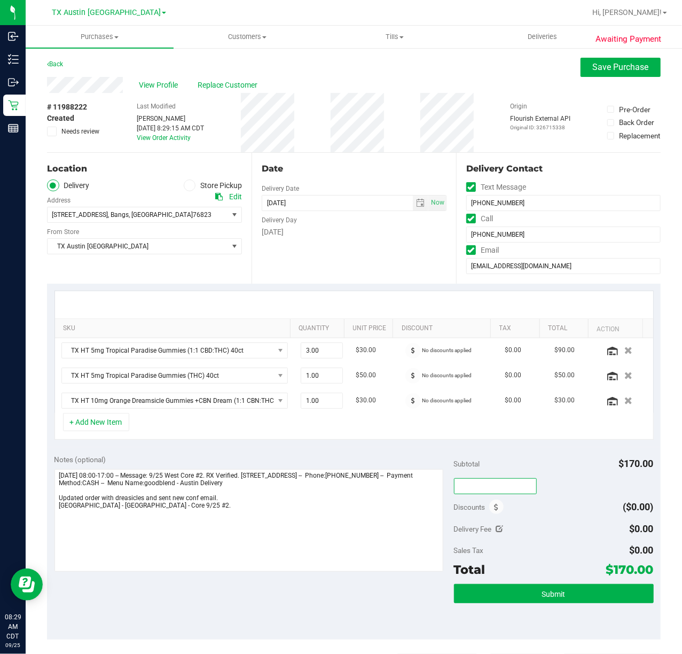
click at [501, 486] on input "text" at bounding box center [495, 486] width 83 height 16
type input "TXAIQ10"
click at [554, 494] on div "TXAIQ10" at bounding box center [554, 485] width 200 height 19
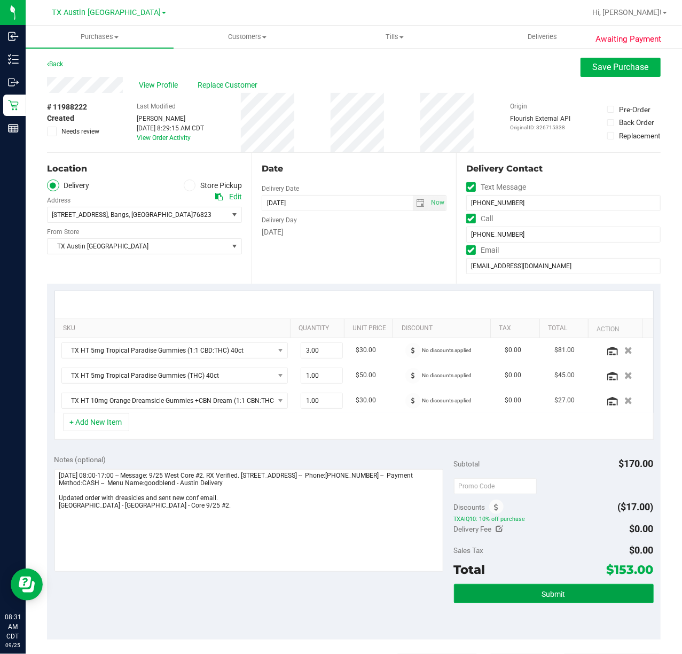
click at [530, 603] on button "Submit" at bounding box center [554, 593] width 200 height 19
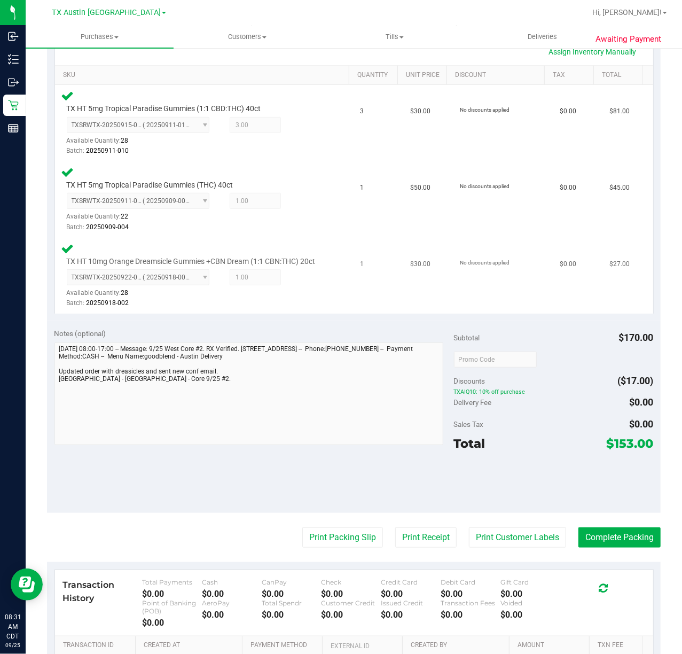
scroll to position [285, 0]
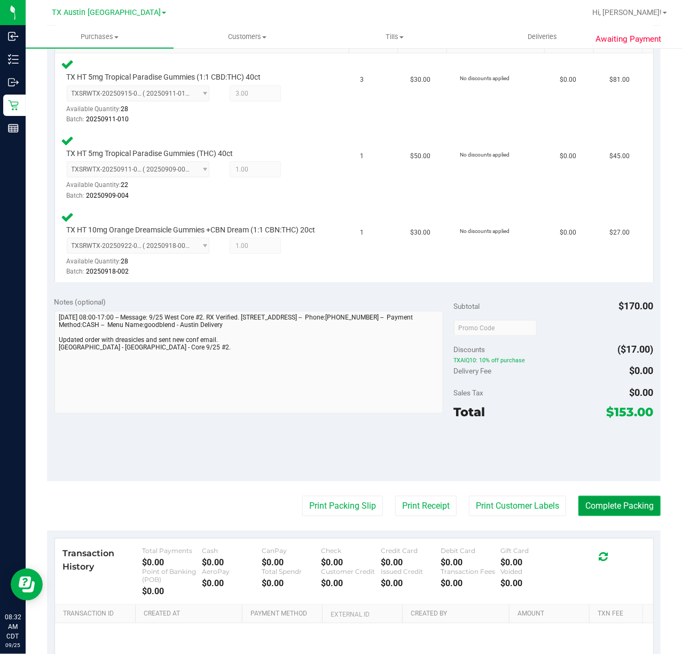
click at [586, 515] on button "Complete Packing" at bounding box center [619, 506] width 82 height 20
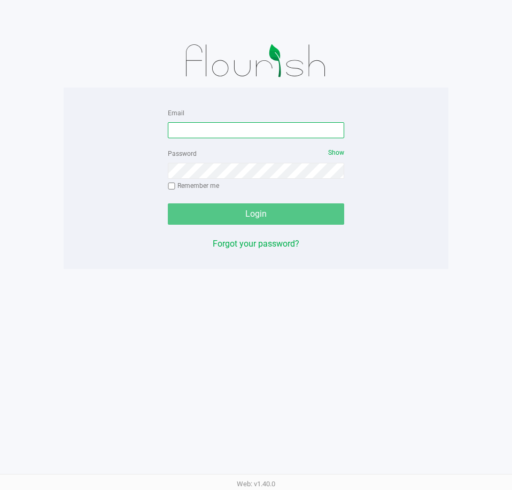
click at [227, 129] on input "Email" at bounding box center [256, 130] width 176 height 16
type input "[EMAIL_ADDRESS][DOMAIN_NAME]"
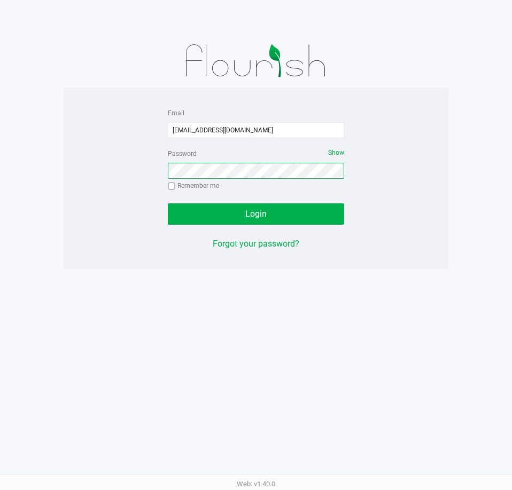
click at [168, 203] on button "Login" at bounding box center [256, 213] width 176 height 21
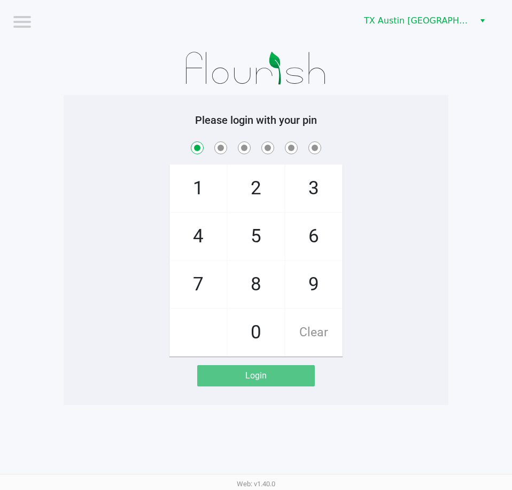
checkbox input "true"
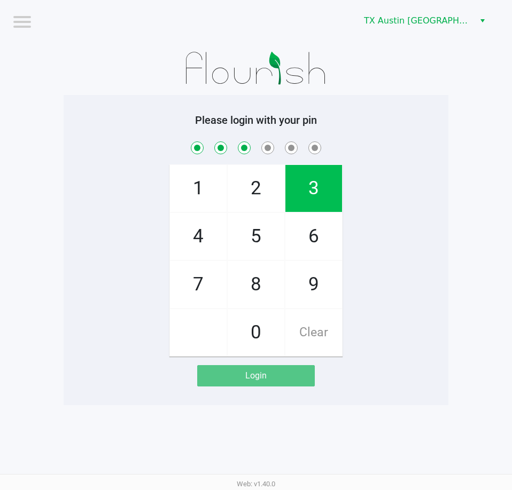
checkbox input "true"
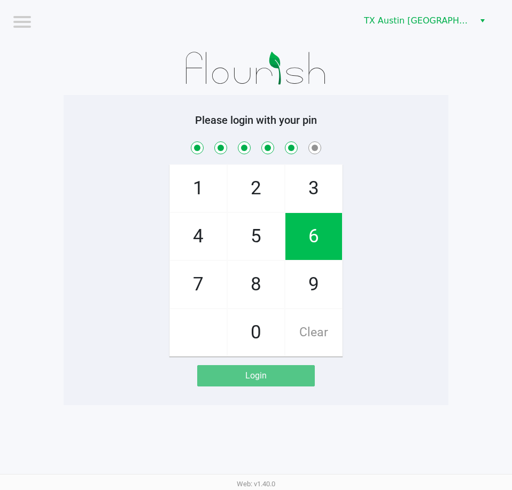
checkbox input "true"
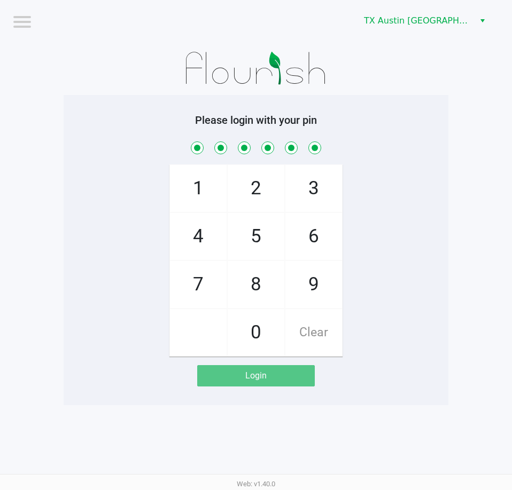
checkbox input "true"
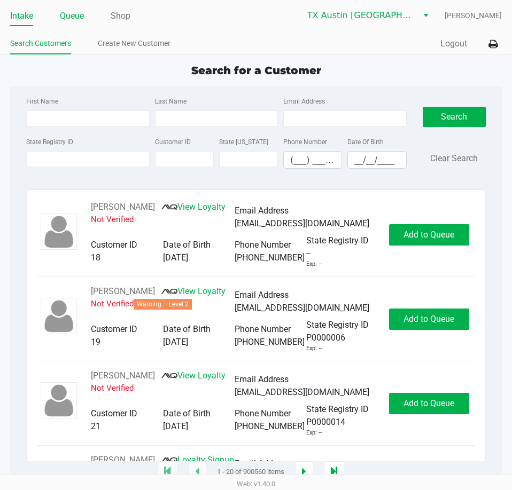
click at [73, 9] on link "Queue" at bounding box center [72, 16] width 24 height 15
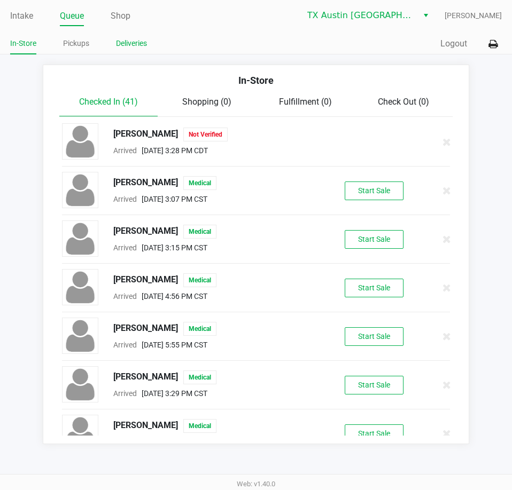
click at [124, 43] on link "Deliveries" at bounding box center [131, 43] width 31 height 13
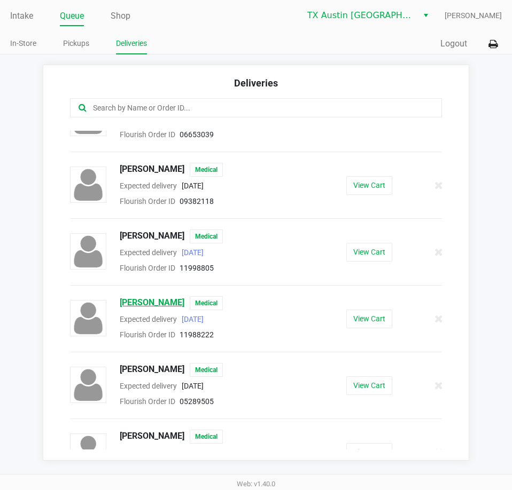
scroll to position [908, 0]
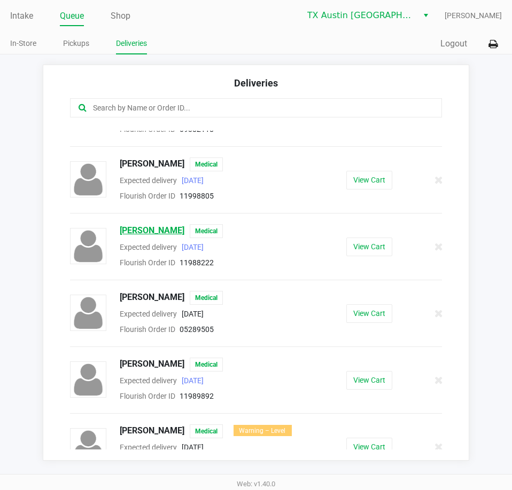
click at [154, 225] on span "[PERSON_NAME]" at bounding box center [152, 231] width 65 height 14
